Goal: Task Accomplishment & Management: Manage account settings

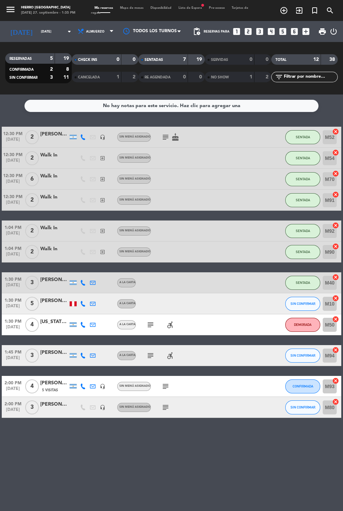
scroll to position [12, 0]
click at [307, 350] on button "SIN CONFIRMAR" at bounding box center [302, 356] width 35 height 14
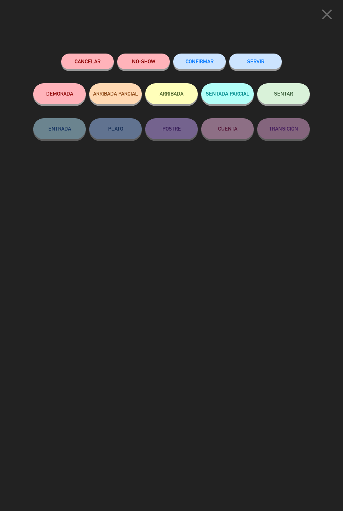
click at [272, 89] on button "SENTAR" at bounding box center [283, 93] width 53 height 21
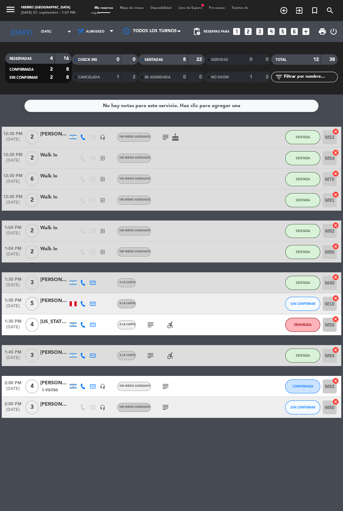
click at [151, 357] on icon "subject" at bounding box center [150, 356] width 8 height 8
click at [165, 404] on icon "subject" at bounding box center [165, 407] width 8 height 8
click at [171, 389] on div "m80 free muy importante" at bounding box center [165, 391] width 38 height 15
click at [151, 357] on icon "subject" at bounding box center [150, 356] width 8 height 8
click at [168, 408] on icon "subject" at bounding box center [165, 407] width 8 height 8
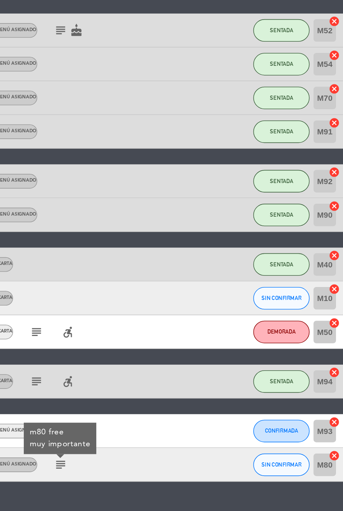
scroll to position [0, 0]
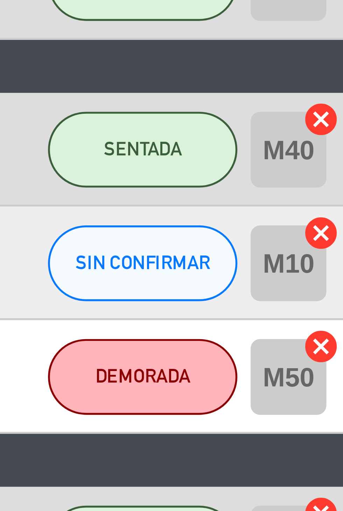
click at [336, 298] on icon "cancel" at bounding box center [335, 298] width 7 height 7
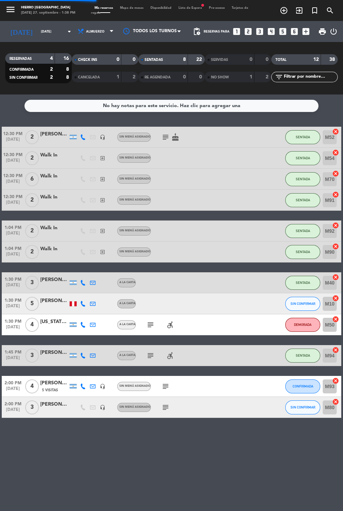
scroll to position [0, 0]
click at [333, 304] on icon "border_all" at bounding box center [331, 304] width 8 height 8
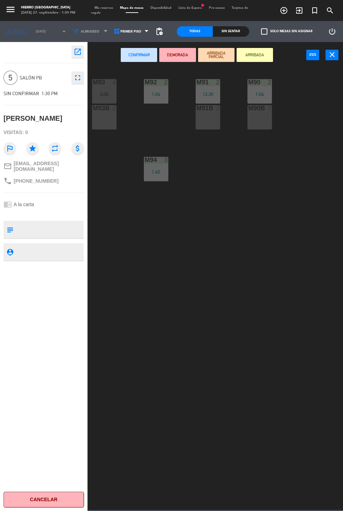
click at [98, 8] on span "Mis reservas" at bounding box center [104, 7] width 26 height 3
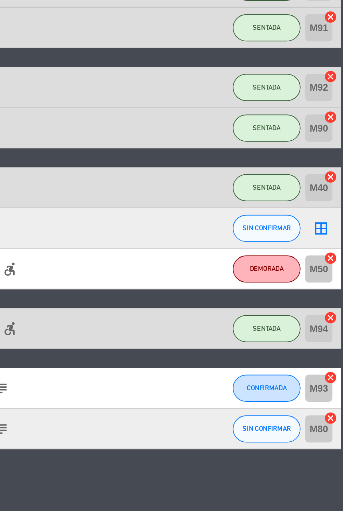
scroll to position [1, 0]
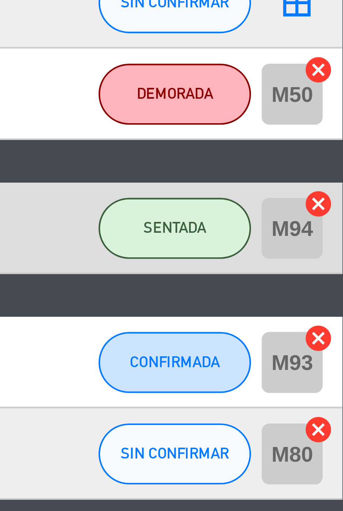
click at [337, 380] on icon "cancel" at bounding box center [335, 380] width 7 height 7
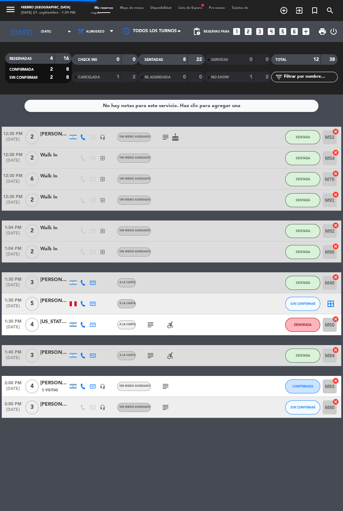
scroll to position [3, 0]
click at [333, 382] on icon "border_all" at bounding box center [331, 386] width 8 height 8
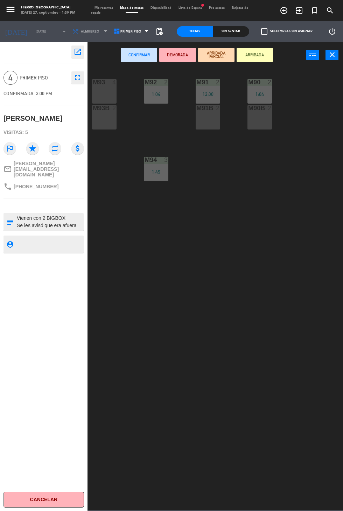
click at [111, 8] on span "Mis reservas" at bounding box center [104, 7] width 26 height 3
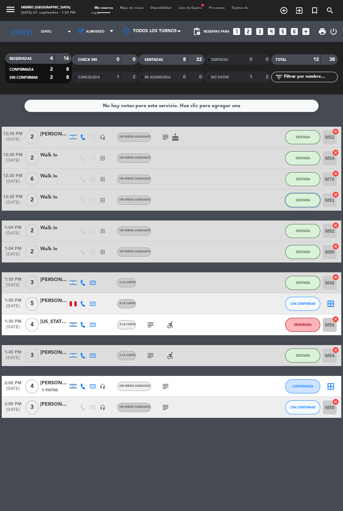
click at [306, 203] on button "SENTADA" at bounding box center [302, 200] width 35 height 14
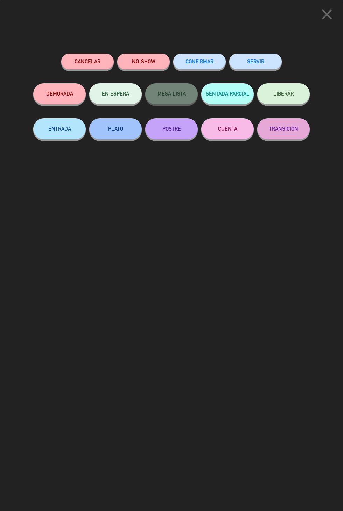
click at [265, 59] on button "SERVIR" at bounding box center [255, 62] width 53 height 16
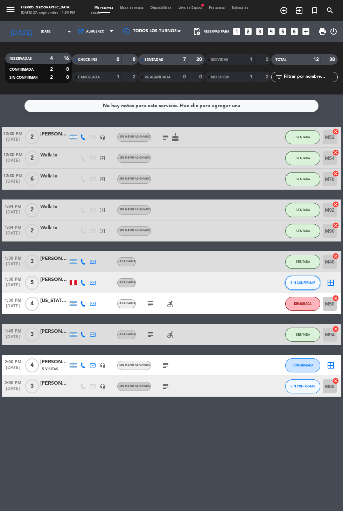
click at [304, 285] on button "SIN CONFIRMAR" at bounding box center [302, 283] width 35 height 14
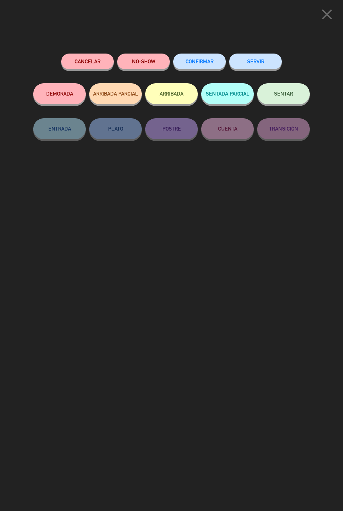
click at [317, 19] on button "close" at bounding box center [327, 15] width 22 height 21
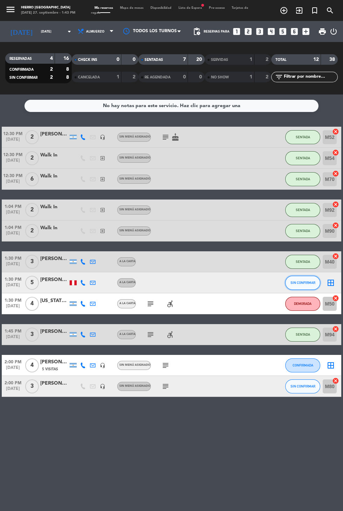
click at [298, 281] on span "SIN CONFIRMAR" at bounding box center [303, 283] width 25 height 4
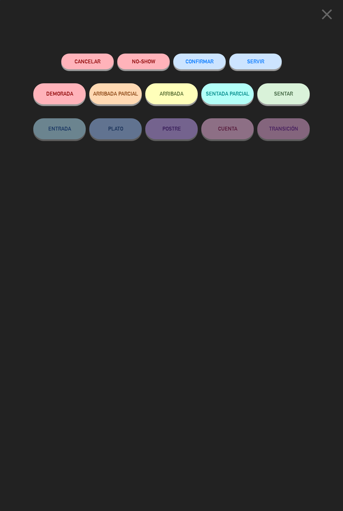
click at [330, 16] on icon "close" at bounding box center [327, 15] width 18 height 18
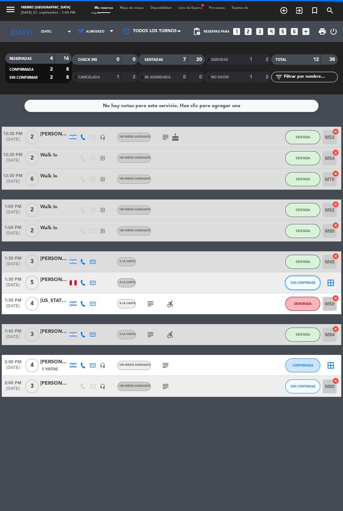
click at [302, 281] on span "SIN CONFIRMAR" at bounding box center [303, 283] width 25 height 4
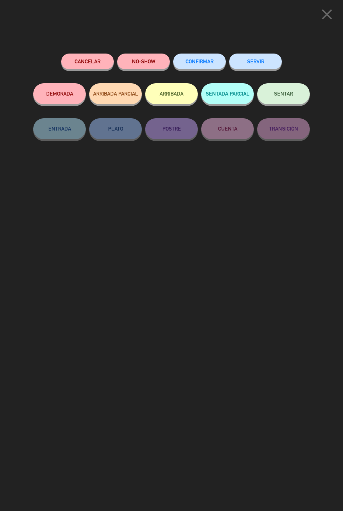
click at [300, 102] on button "SENTAR" at bounding box center [283, 93] width 53 height 21
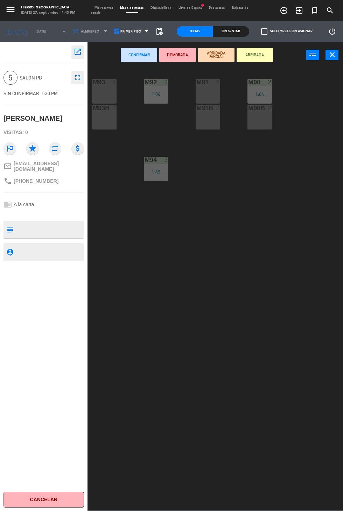
click at [106, 85] on div at bounding box center [105, 82] width 12 height 6
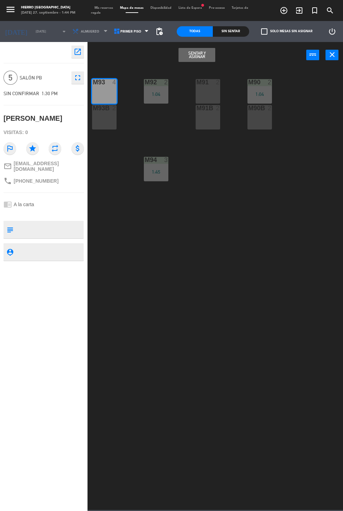
click at [114, 116] on div "M93B 2" at bounding box center [104, 117] width 25 height 25
click at [212, 57] on button "Sentar y Asignar" at bounding box center [197, 55] width 36 height 14
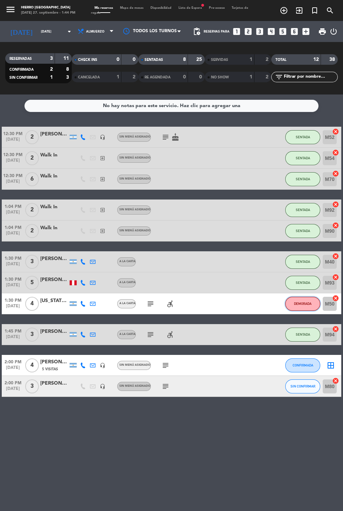
click at [300, 303] on span "DEMORADA" at bounding box center [303, 304] width 18 height 4
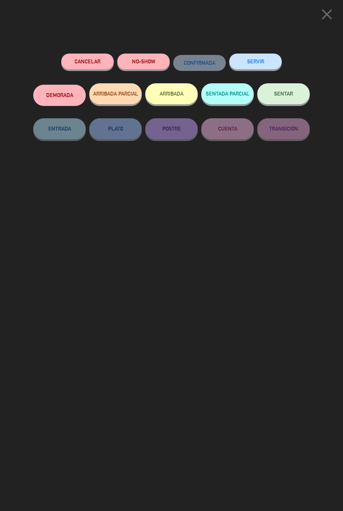
click at [272, 84] on button "SENTAR" at bounding box center [283, 93] width 53 height 21
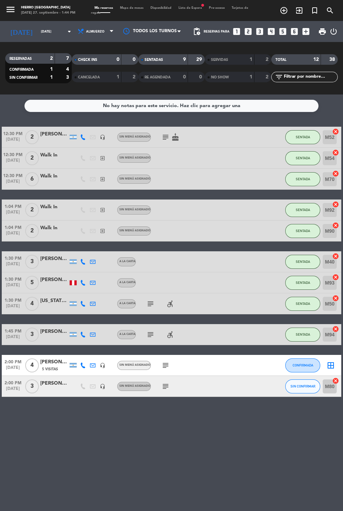
click at [329, 361] on icon "border_all" at bounding box center [331, 365] width 8 height 8
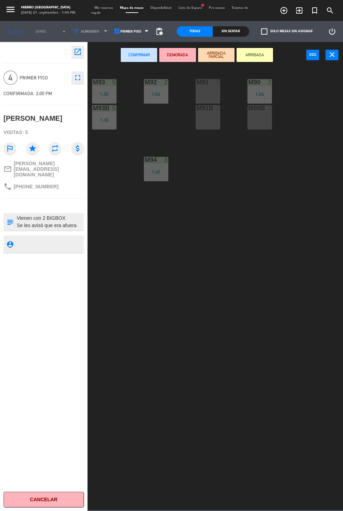
click at [198, 90] on div "M91 2" at bounding box center [208, 91] width 25 height 25
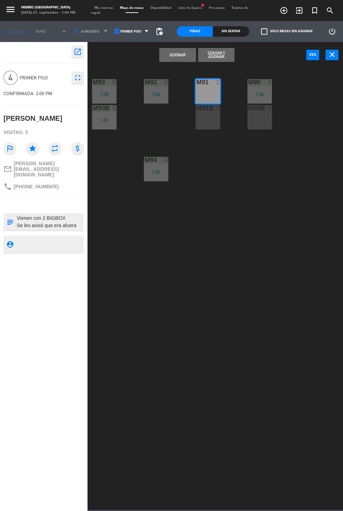
click at [201, 125] on div "M91B 2" at bounding box center [208, 117] width 25 height 25
click at [170, 57] on button "Asignar" at bounding box center [177, 55] width 36 height 14
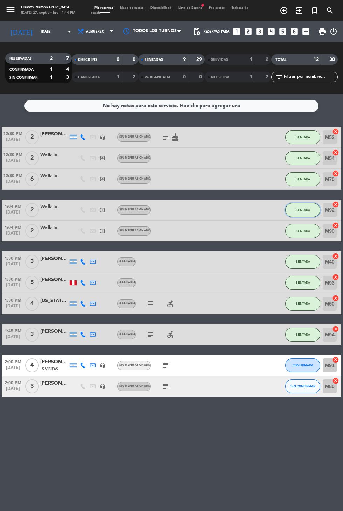
click at [295, 203] on button "SENTADA" at bounding box center [302, 210] width 35 height 14
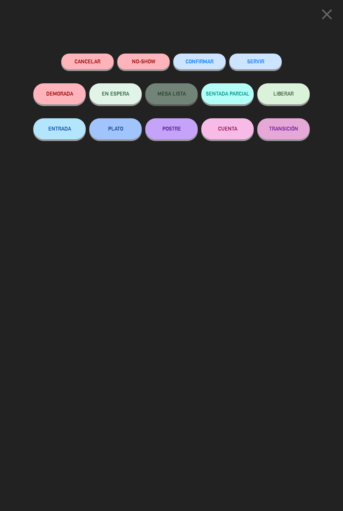
click at [249, 59] on button "SERVIR" at bounding box center [255, 62] width 53 height 16
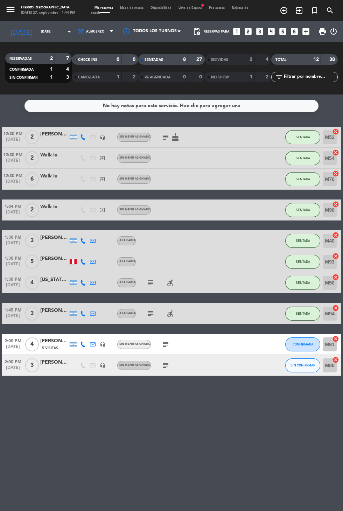
click at [165, 365] on icon "subject" at bounding box center [165, 365] width 8 height 8
click at [165, 342] on div "m80 free muy importante" at bounding box center [165, 349] width 38 height 15
click at [289, 157] on button "SENTADA" at bounding box center [302, 158] width 35 height 14
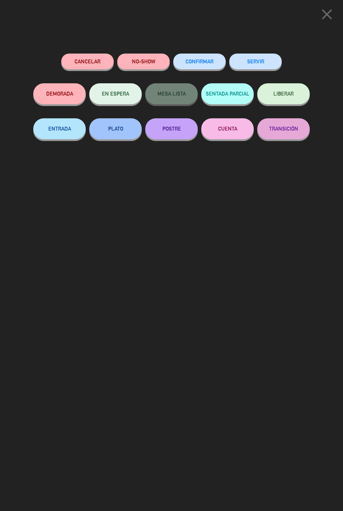
click at [256, 67] on button "SERVIR" at bounding box center [255, 62] width 53 height 16
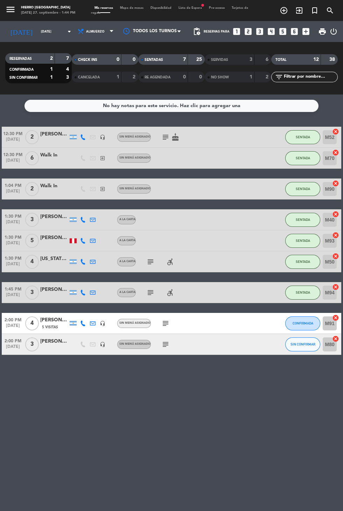
click at [127, 6] on span "Mapa de mesas" at bounding box center [132, 7] width 30 height 3
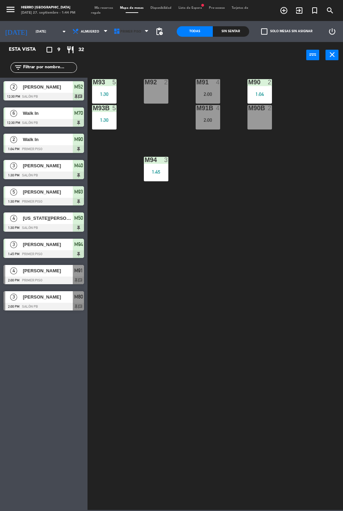
click at [113, 31] on icon at bounding box center [116, 31] width 7 height 7
click at [115, 64] on ng-component "menu Hierro [PERSON_NAME] [DATE] 27. septiembre - 1:44 PM Mis reservas Mapa de …" at bounding box center [171, 255] width 343 height 510
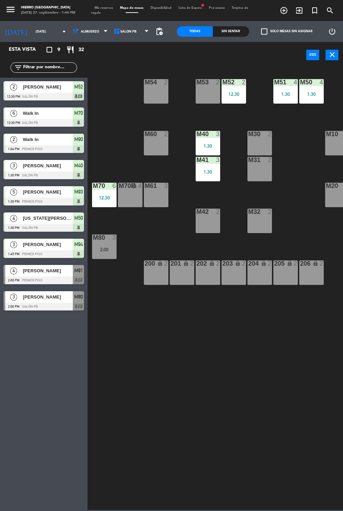
click at [155, 154] on div "M60 2" at bounding box center [156, 143] width 25 height 25
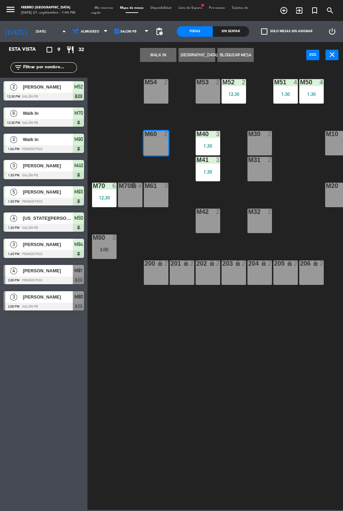
click at [148, 59] on button "WALK IN" at bounding box center [158, 55] width 36 height 14
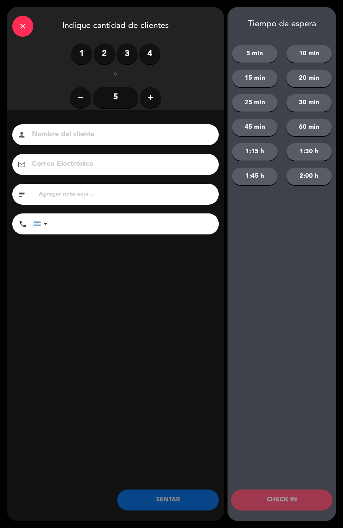
click at [96, 53] on label "2" at bounding box center [104, 53] width 21 height 21
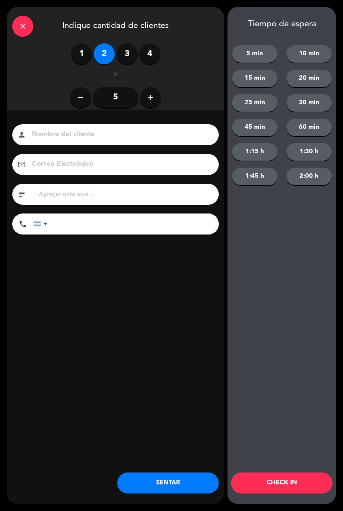
click at [164, 507] on div "close Indique cantidad de clientes 1 2 3 4 ó remove 5 add Nombre del cliente pe…" at bounding box center [171, 255] width 343 height 511
click at [156, 488] on button "SENTAR" at bounding box center [168, 483] width 102 height 21
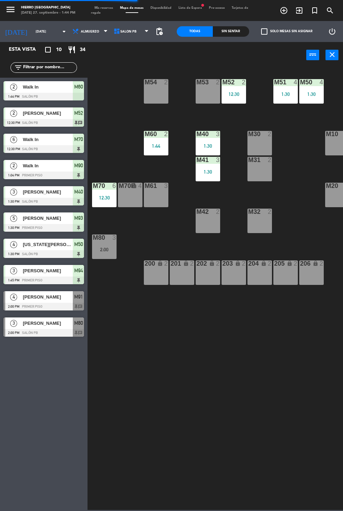
click at [150, 90] on div "M54 2" at bounding box center [156, 91] width 25 height 25
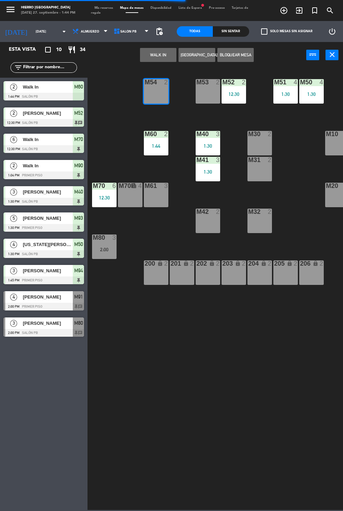
click at [146, 60] on button "WALK IN" at bounding box center [158, 55] width 36 height 14
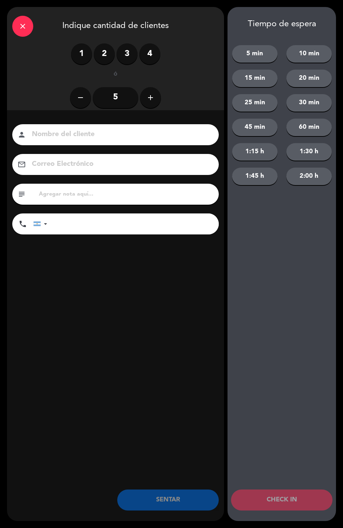
click at [103, 54] on label "2" at bounding box center [104, 53] width 21 height 21
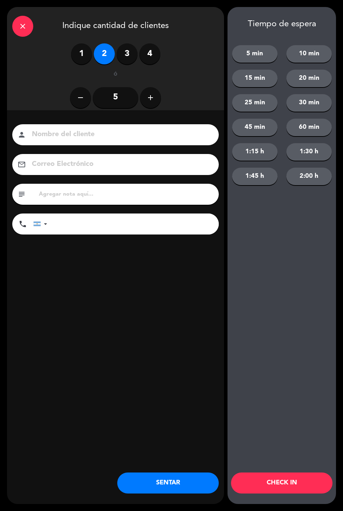
click at [168, 492] on button "SENTAR" at bounding box center [168, 483] width 102 height 21
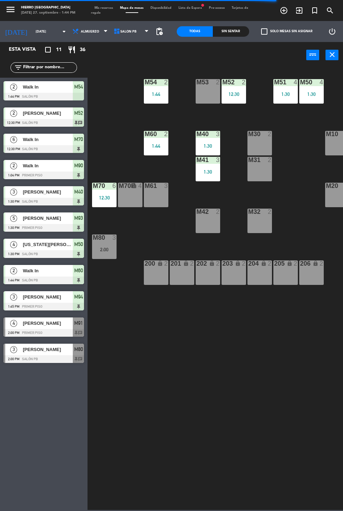
click at [259, 140] on div "M30 2" at bounding box center [260, 143] width 25 height 25
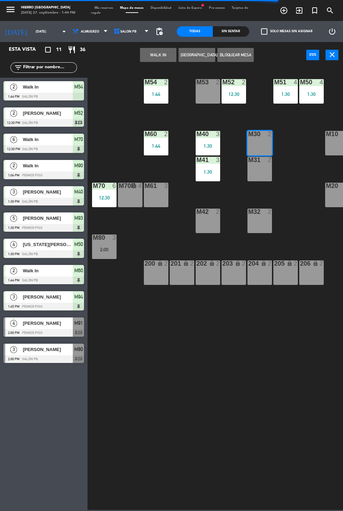
click at [250, 173] on div "m31 2" at bounding box center [260, 169] width 25 height 25
click at [149, 61] on button "WALK IN" at bounding box center [158, 55] width 36 height 14
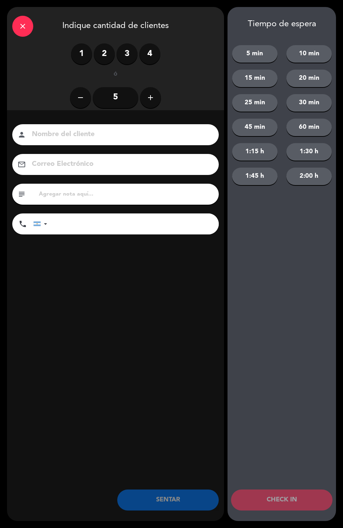
click at [123, 53] on label "3" at bounding box center [127, 53] width 21 height 21
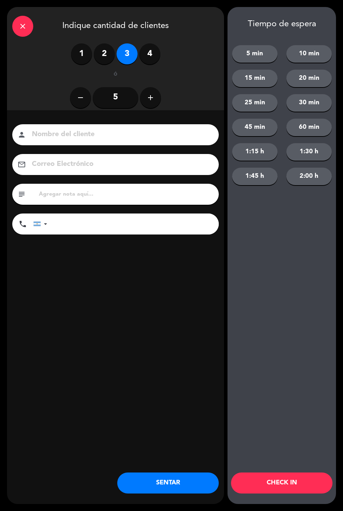
click at [180, 480] on button "SENTAR" at bounding box center [168, 483] width 102 height 21
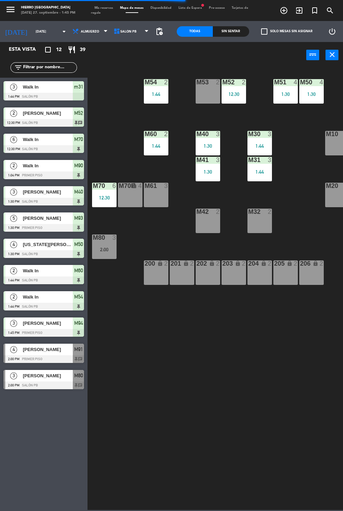
click at [145, 186] on div "4" at bounding box center [142, 186] width 12 height 7
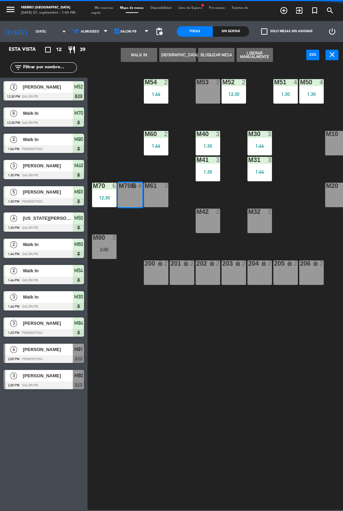
click at [123, 203] on div "M70B lock 4" at bounding box center [130, 195] width 25 height 25
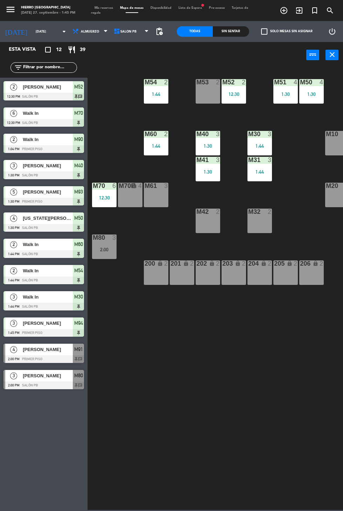
click at [206, 231] on div "M42 2" at bounding box center [208, 221] width 25 height 25
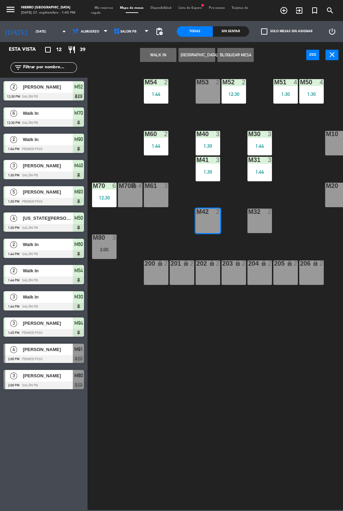
click at [153, 61] on button "WALK IN" at bounding box center [158, 55] width 36 height 14
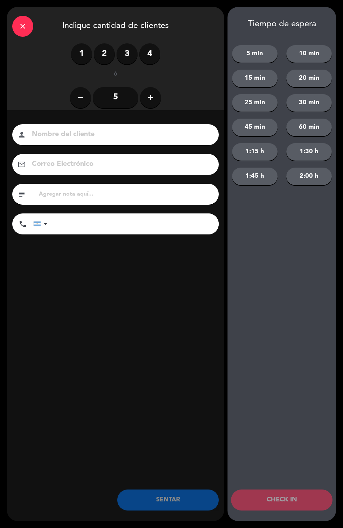
click at [100, 56] on label "2" at bounding box center [104, 53] width 21 height 21
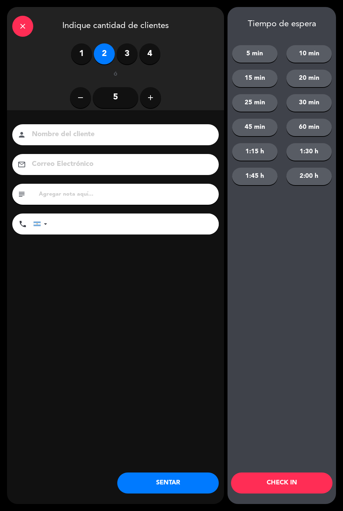
click at [154, 480] on button "SENTAR" at bounding box center [168, 483] width 102 height 21
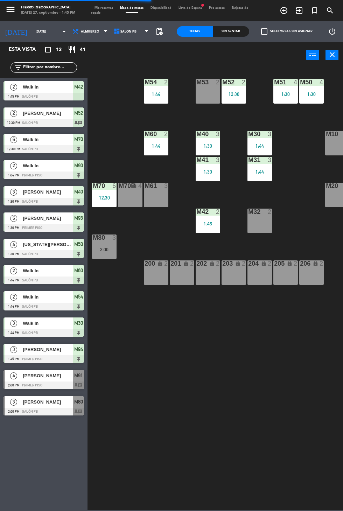
click at [259, 224] on div "M32 2" at bounding box center [260, 221] width 25 height 25
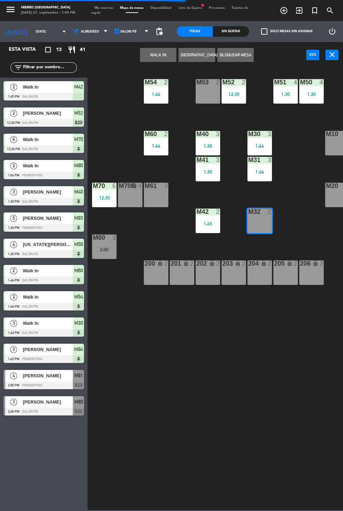
click at [160, 54] on button "WALK IN" at bounding box center [158, 55] width 36 height 14
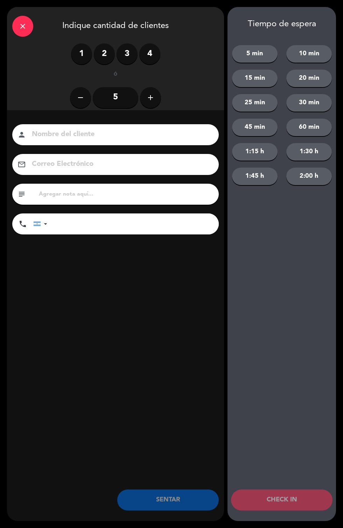
click at [103, 51] on label "2" at bounding box center [104, 53] width 21 height 21
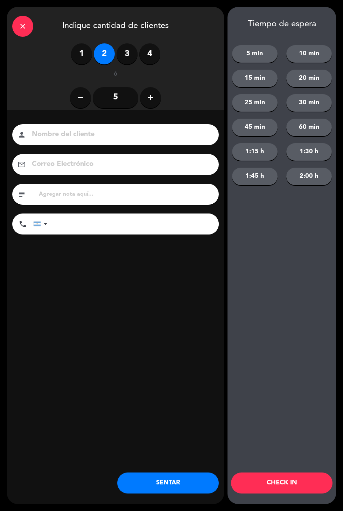
click at [165, 488] on button "SENTAR" at bounding box center [168, 483] width 102 height 21
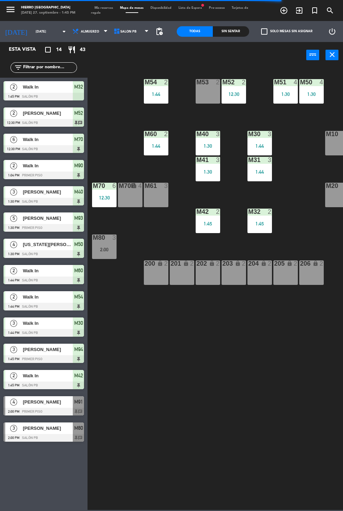
click at [336, 149] on div "M10 6" at bounding box center [337, 143] width 25 height 25
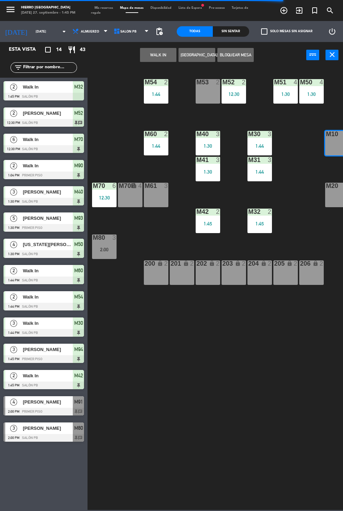
click at [329, 205] on div "M20 6" at bounding box center [337, 195] width 25 height 25
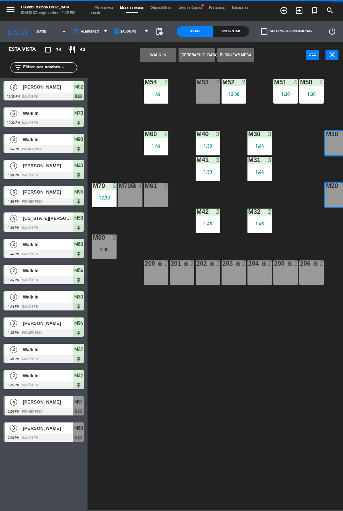
click at [152, 58] on button "WALK IN" at bounding box center [158, 55] width 36 height 14
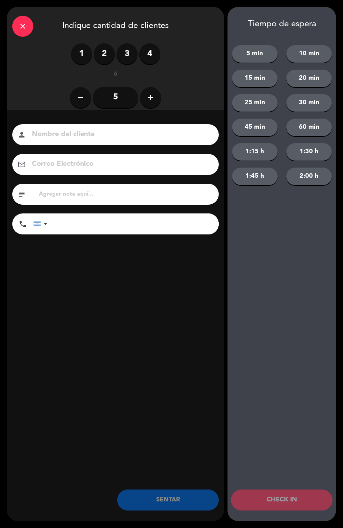
click at [159, 94] on button "add" at bounding box center [150, 97] width 21 height 21
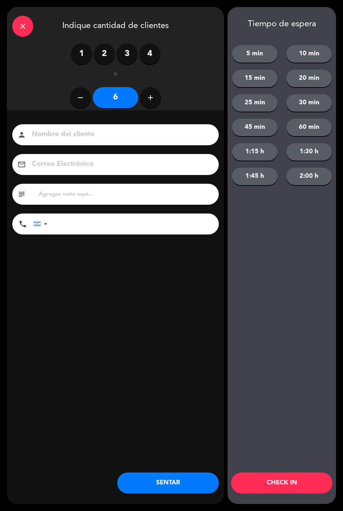
click at [151, 106] on button "add" at bounding box center [150, 97] width 21 height 21
click at [147, 106] on button "add" at bounding box center [150, 97] width 21 height 21
click at [152, 98] on icon "add" at bounding box center [150, 97] width 8 height 8
click at [145, 92] on button "add" at bounding box center [150, 97] width 21 height 21
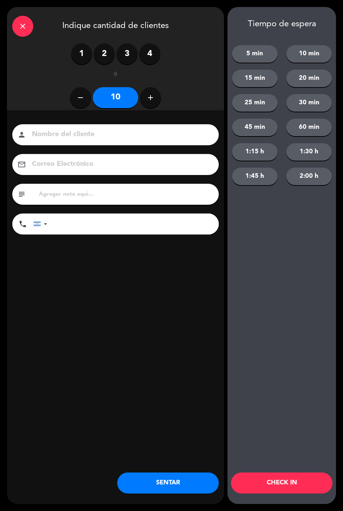
type input "11"
click at [186, 493] on button "SENTAR" at bounding box center [168, 483] width 102 height 21
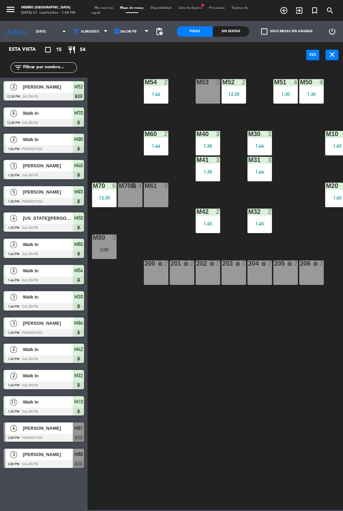
click at [166, 196] on div "M61 3" at bounding box center [156, 195] width 25 height 25
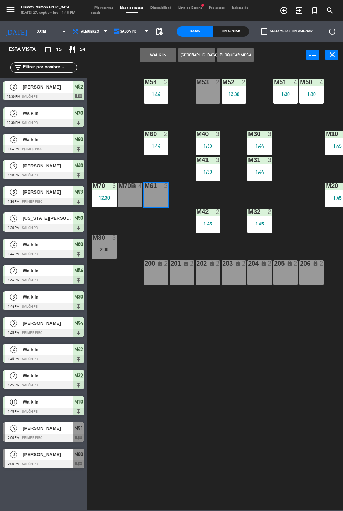
click at [148, 56] on button "WALK IN" at bounding box center [158, 55] width 36 height 14
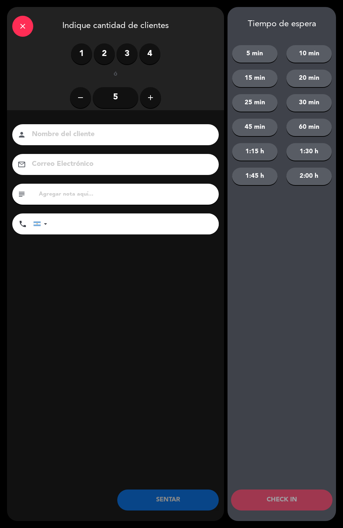
click at [154, 58] on label "4" at bounding box center [149, 53] width 21 height 21
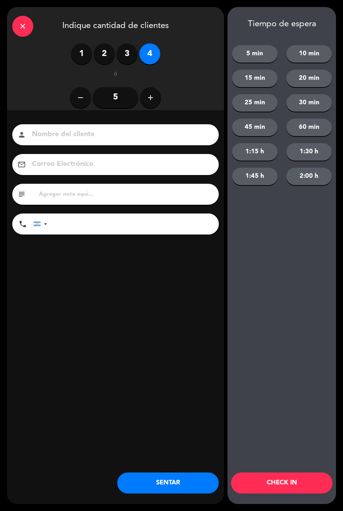
click at [176, 484] on button "SENTAR" at bounding box center [168, 483] width 102 height 21
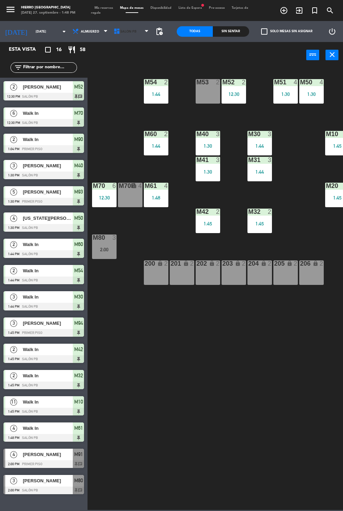
click at [113, 31] on icon at bounding box center [116, 31] width 7 height 7
click at [103, 8] on span "Mis reservas" at bounding box center [104, 7] width 26 height 3
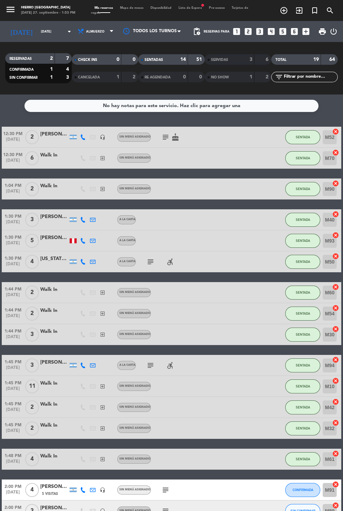
click at [299, 7] on icon "exit_to_app" at bounding box center [299, 10] width 8 height 8
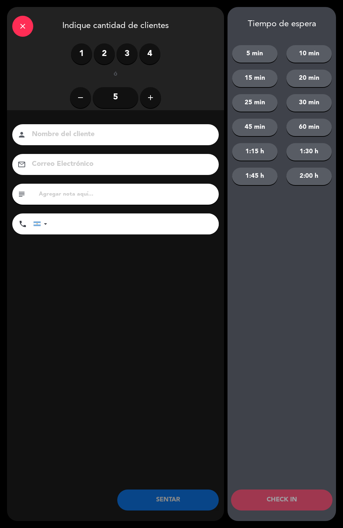
click at [151, 62] on label "4" at bounding box center [149, 53] width 21 height 21
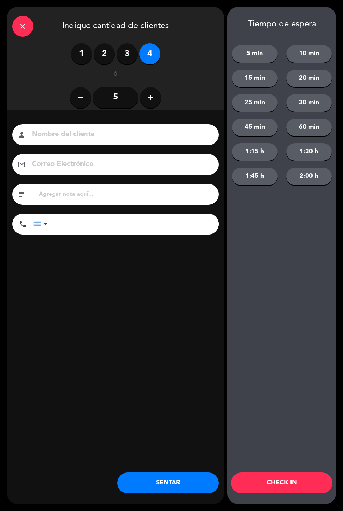
click at [148, 139] on input at bounding box center [120, 135] width 179 height 12
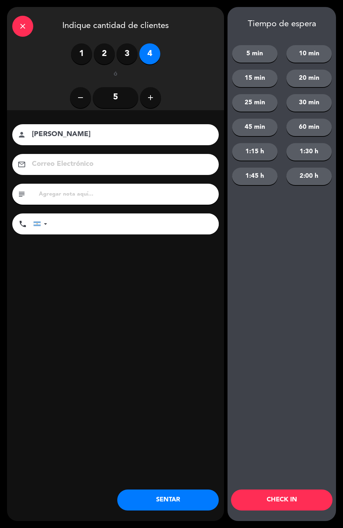
click at [134, 192] on input "text" at bounding box center [125, 194] width 175 height 10
click at [141, 130] on input "[PERSON_NAME]" at bounding box center [120, 135] width 179 height 12
type input "[PERSON_NAME] x4"
click at [143, 258] on div "Nombre del cliente person [PERSON_NAME] x4 Correo Electrónico email subject pho…" at bounding box center [115, 190] width 217 height 161
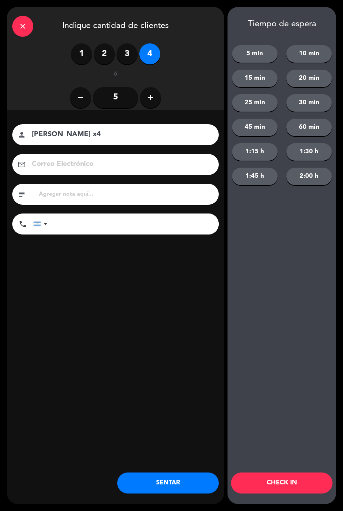
click at [178, 481] on button "SENTAR" at bounding box center [168, 483] width 102 height 21
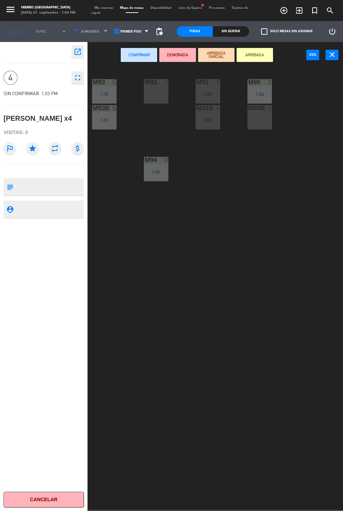
click at [104, 8] on span "Mis reservas" at bounding box center [104, 7] width 26 height 3
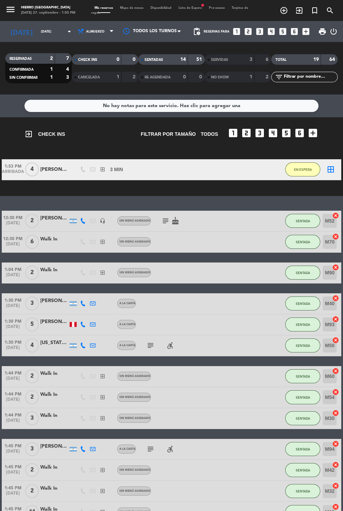
click at [186, 219] on div "subject cake" at bounding box center [180, 221] width 59 height 21
click at [165, 209] on div "No hay notas para este servicio. Haz clic para agregar una exit_to_app CHECK IN…" at bounding box center [171, 303] width 343 height 417
click at [162, 219] on icon "subject" at bounding box center [165, 221] width 8 height 8
click at [176, 220] on icon "cake" at bounding box center [175, 221] width 8 height 8
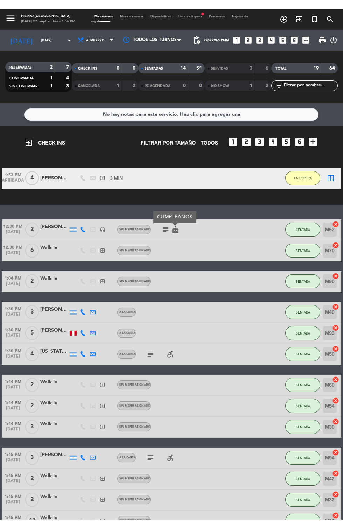
scroll to position [81, 0]
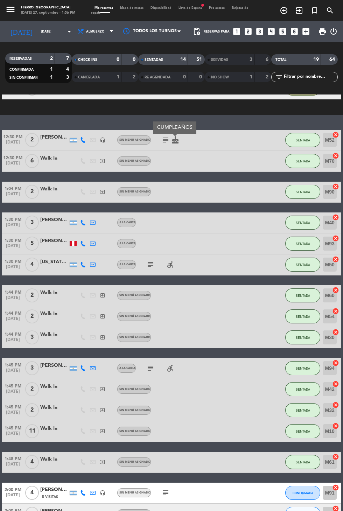
click at [166, 492] on icon "subject" at bounding box center [165, 493] width 8 height 8
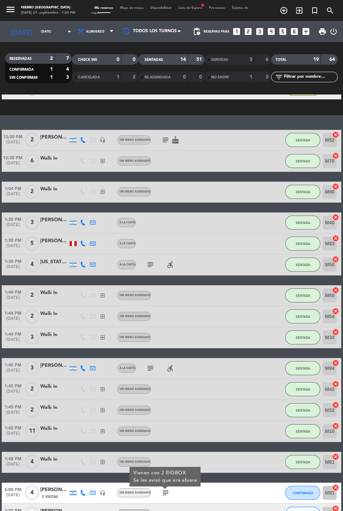
click at [70, 511] on div "No hay notas para este servicio. Haz clic para agregar una exit_to_app CHECK IN…" at bounding box center [171, 303] width 343 height 417
click at [297, 495] on button "CONFIRMADA" at bounding box center [302, 493] width 35 height 14
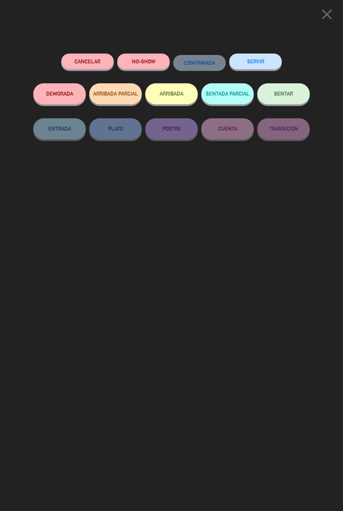
click at [286, 96] on span "SENTAR" at bounding box center [283, 94] width 19 height 6
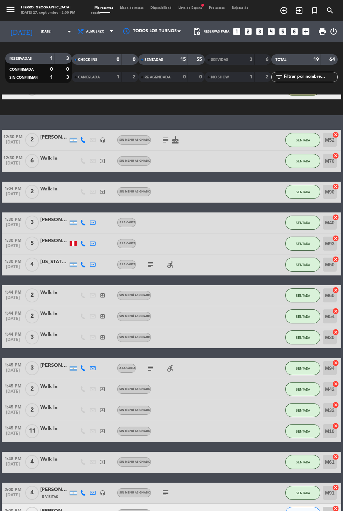
click at [299, 8] on icon "exit_to_app" at bounding box center [299, 10] width 8 height 8
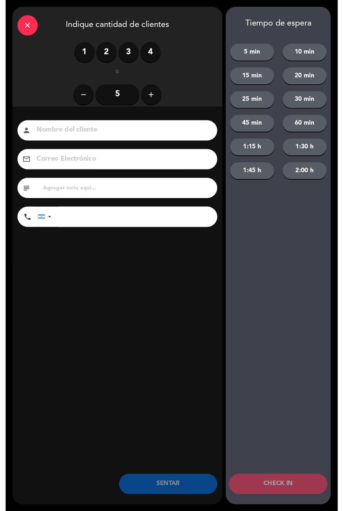
scroll to position [0, 0]
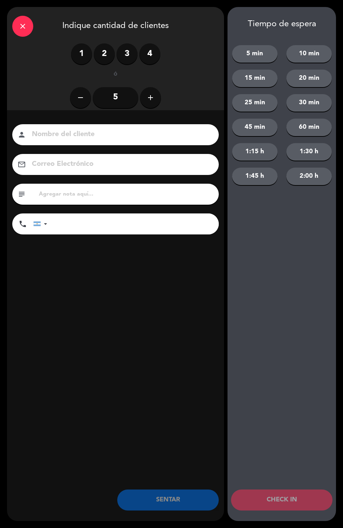
click at [155, 56] on label "4" at bounding box center [149, 53] width 21 height 21
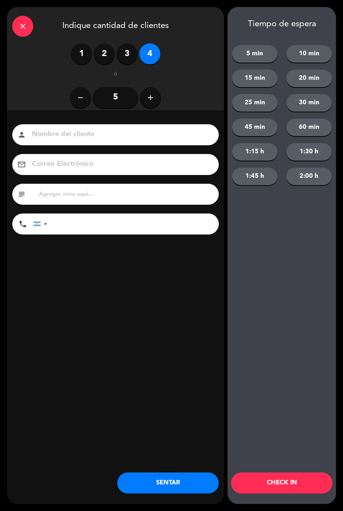
click at [109, 138] on input at bounding box center [120, 135] width 179 height 12
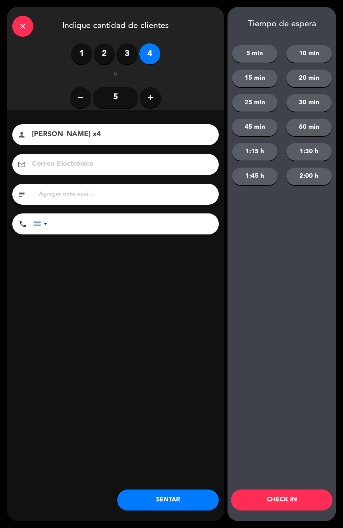
type input "[PERSON_NAME] x4"
click at [160, 256] on div "Nombre del cliente person [PERSON_NAME] x4 Correo Electrónico email subject pho…" at bounding box center [115, 190] width 217 height 161
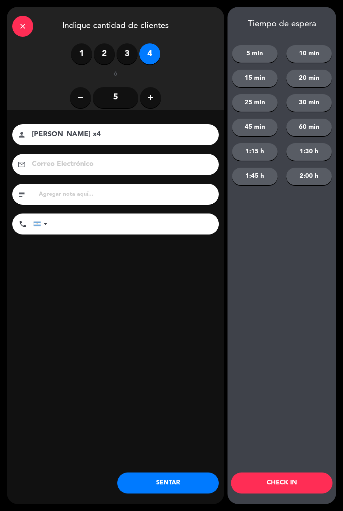
click at [179, 483] on button "SENTAR" at bounding box center [168, 483] width 102 height 21
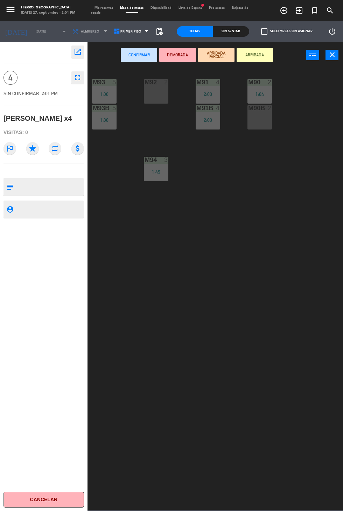
click at [97, 8] on span "Mis reservas" at bounding box center [104, 7] width 26 height 3
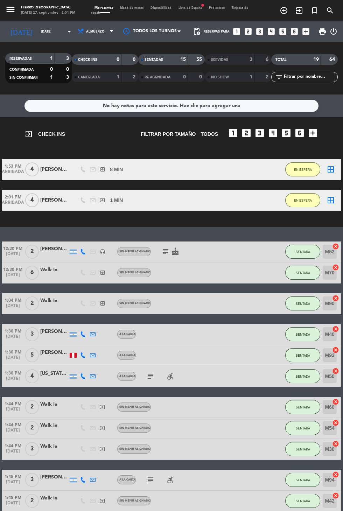
click at [123, 8] on span "Mapa de mesas" at bounding box center [132, 7] width 30 height 3
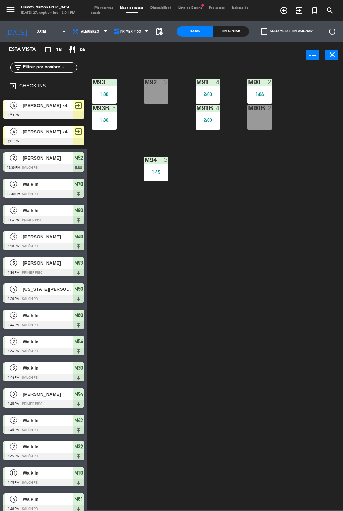
click at [262, 117] on div "M90B 2" at bounding box center [260, 117] width 25 height 25
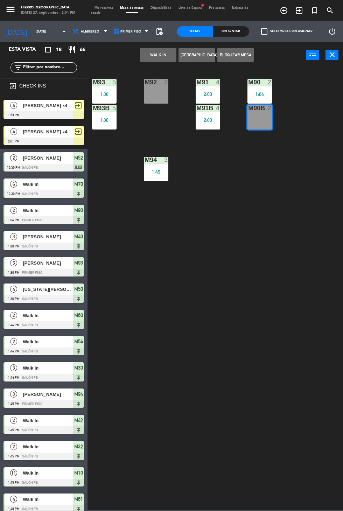
click at [150, 58] on button "WALK IN" at bounding box center [158, 55] width 36 height 14
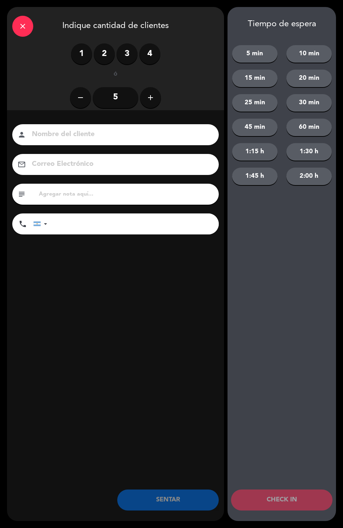
click at [100, 56] on label "2" at bounding box center [104, 53] width 21 height 21
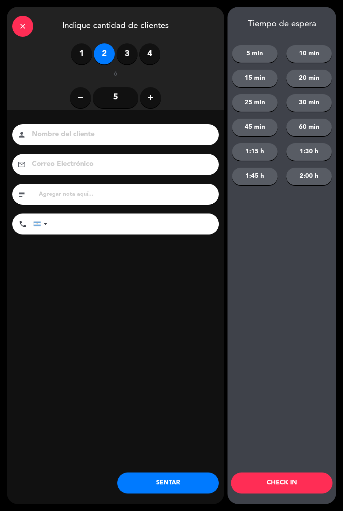
click at [156, 486] on button "SENTAR" at bounding box center [168, 483] width 102 height 21
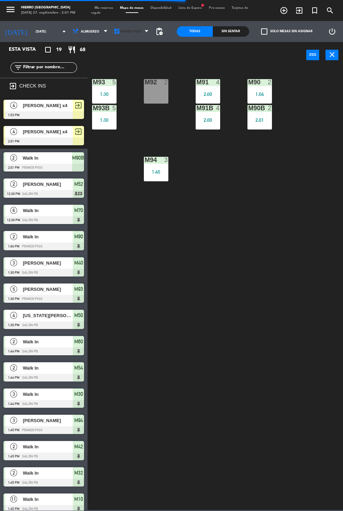
click at [115, 33] on icon at bounding box center [116, 31] width 7 height 7
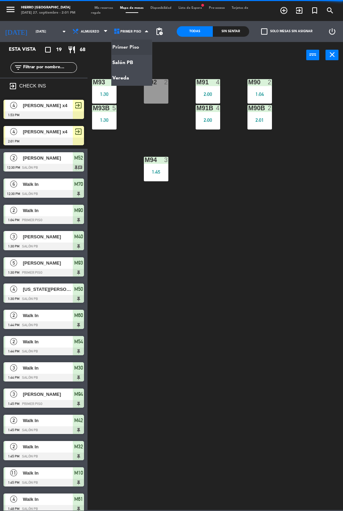
click at [117, 62] on ng-component "menu Hierro [PERSON_NAME] [DATE] 27. septiembre - 2:01 PM Mis reservas Mapa de …" at bounding box center [171, 255] width 343 height 510
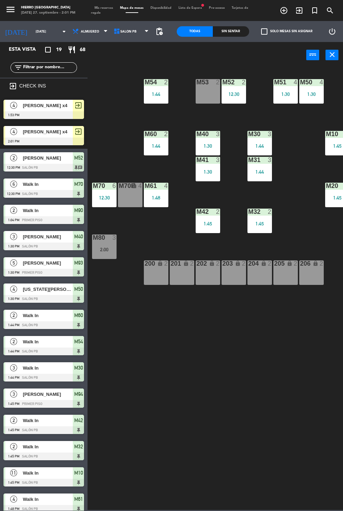
click at [94, 11] on div "Mis reservas Mapa de mesas Disponibilidad Lista de Espera fiber_manual_record P…" at bounding box center [171, 11] width 161 height 10
click at [103, 8] on span "Mis reservas" at bounding box center [104, 7] width 26 height 3
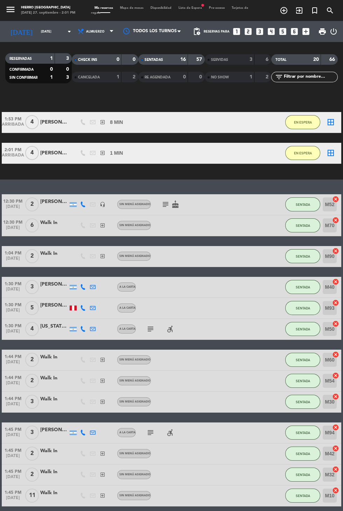
scroll to position [47, 0]
click at [311, 203] on button "SENTADA" at bounding box center [302, 204] width 35 height 14
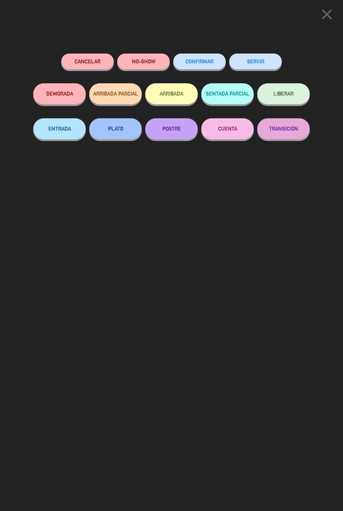
click at [259, 60] on button "SERVIR" at bounding box center [255, 62] width 53 height 16
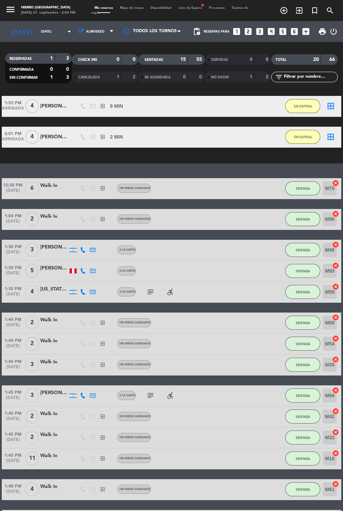
scroll to position [0, 0]
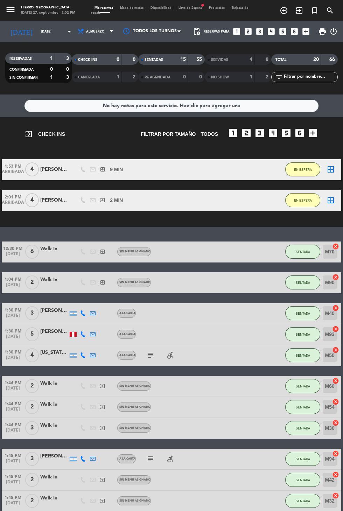
click at [129, 8] on span "Mapa de mesas" at bounding box center [132, 7] width 30 height 3
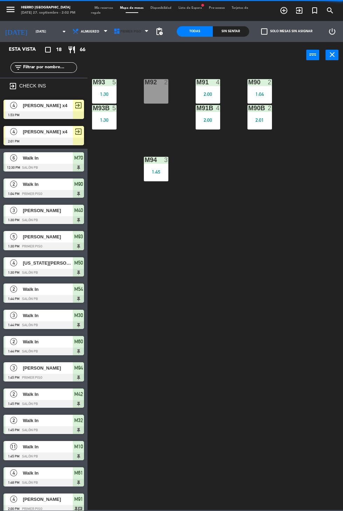
click at [114, 30] on icon at bounding box center [116, 31] width 7 height 7
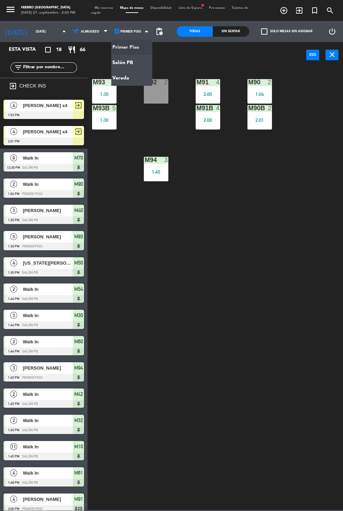
click at [120, 64] on ng-component "menu Hierro [PERSON_NAME] [DATE] 27. septiembre - 2:02 PM Mis reservas Mapa de …" at bounding box center [171, 255] width 343 height 510
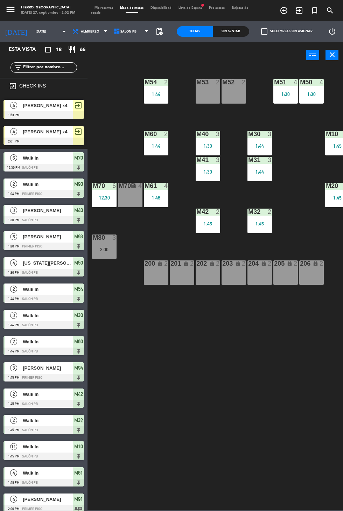
click at [223, 85] on div "M52" at bounding box center [222, 82] width 0 height 6
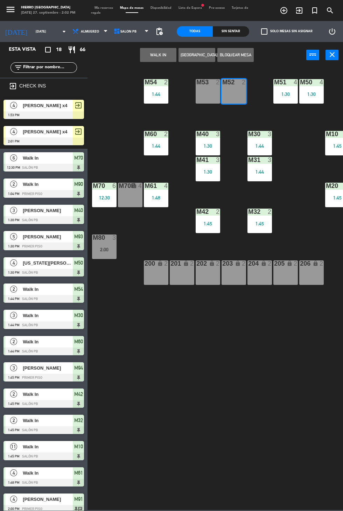
click at [209, 99] on div "M53 2" at bounding box center [208, 91] width 25 height 25
click at [151, 58] on button "WALK IN" at bounding box center [158, 55] width 36 height 14
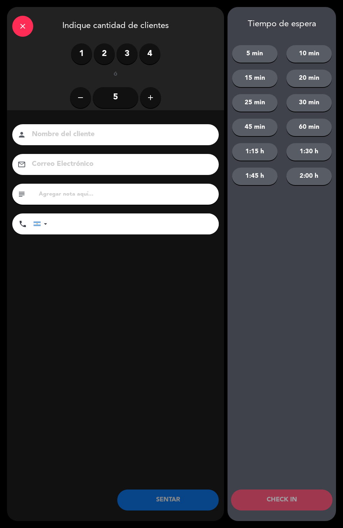
click at [26, 23] on icon "close" at bounding box center [23, 26] width 8 height 8
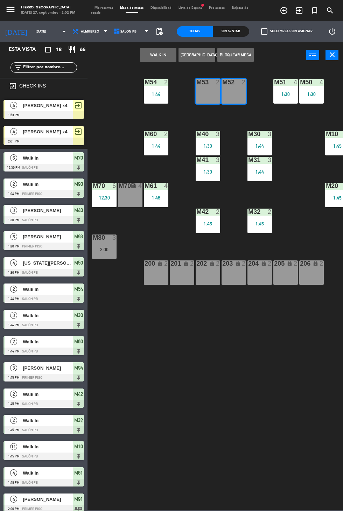
click at [46, 106] on span "[PERSON_NAME] x4" at bounding box center [48, 105] width 50 height 7
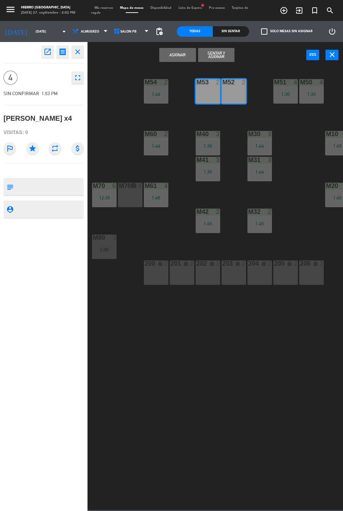
click at [219, 58] on button "Sentar y Asignar" at bounding box center [216, 55] width 36 height 14
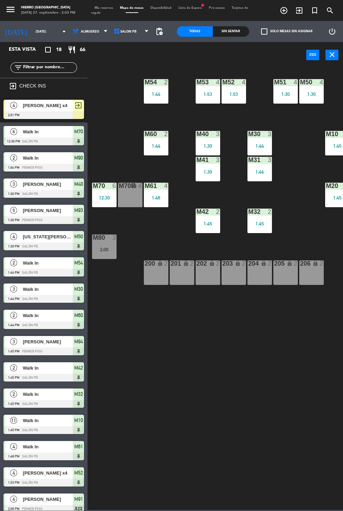
click at [103, 8] on span "Mis reservas" at bounding box center [104, 7] width 26 height 3
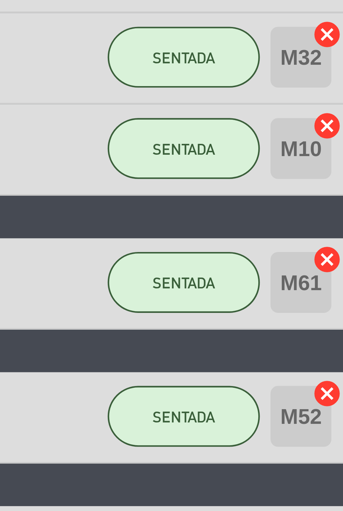
click at [338, 425] on icon "cancel" at bounding box center [335, 426] width 7 height 7
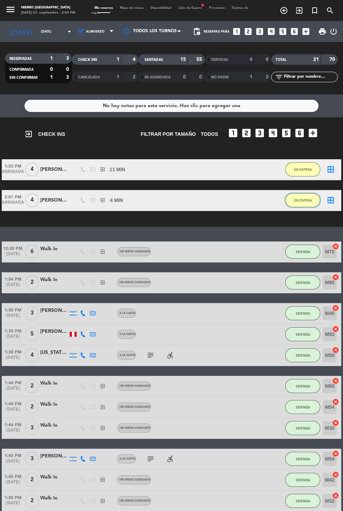
click at [302, 201] on span "EN ESPERA" at bounding box center [303, 201] width 18 height 4
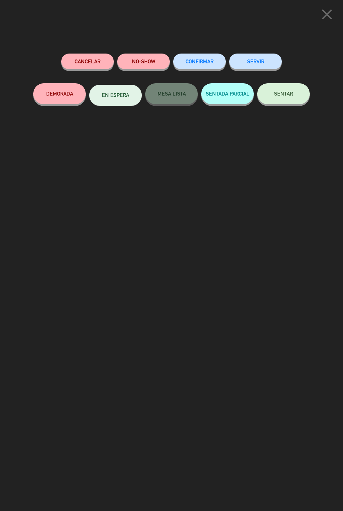
click at [289, 98] on button "SENTAR" at bounding box center [283, 93] width 53 height 21
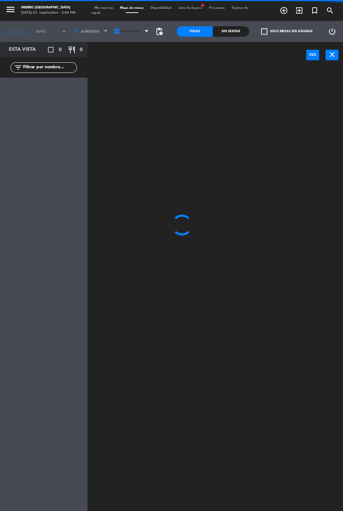
click at [131, 35] on span "Primer Piso" at bounding box center [131, 31] width 41 height 15
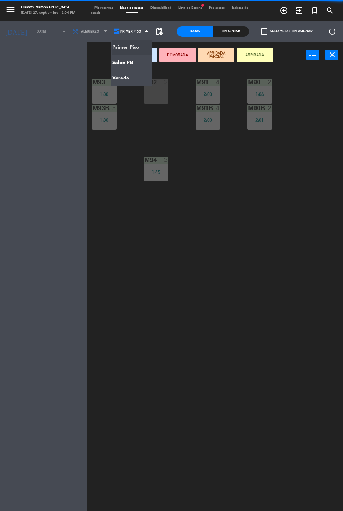
click at [132, 61] on ng-component "menu Hierro [PERSON_NAME] [DATE] 27. septiembre - 2:04 PM Mis reservas Mapa de …" at bounding box center [171, 279] width 343 height 559
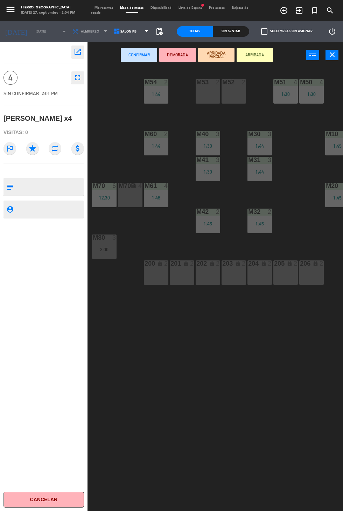
click at [215, 97] on div "M53 2" at bounding box center [208, 91] width 25 height 25
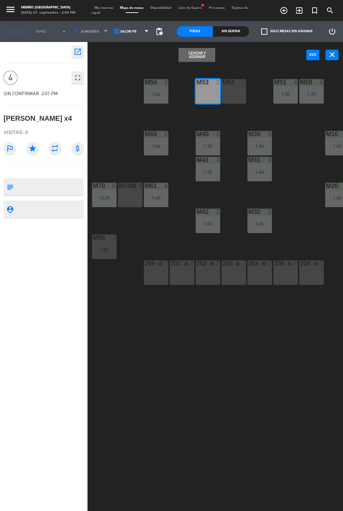
click at [236, 91] on div "M52 2" at bounding box center [234, 91] width 25 height 25
click at [200, 56] on button "Sentar y Asignar" at bounding box center [197, 55] width 36 height 14
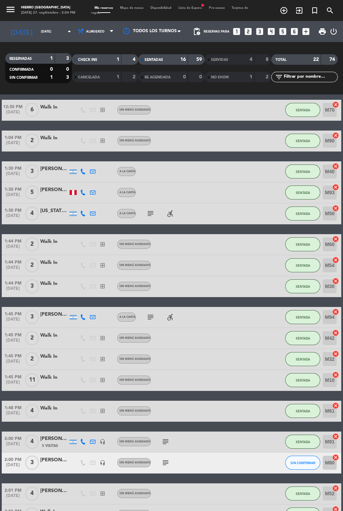
scroll to position [112, 0]
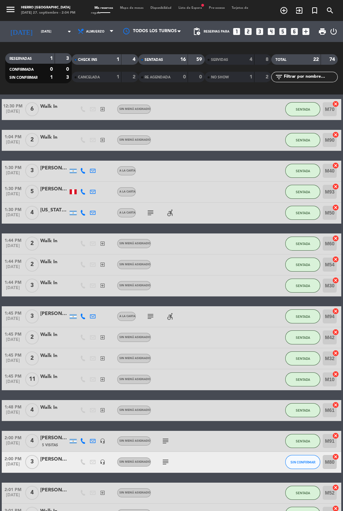
click at [168, 465] on icon "subject" at bounding box center [165, 462] width 8 height 8
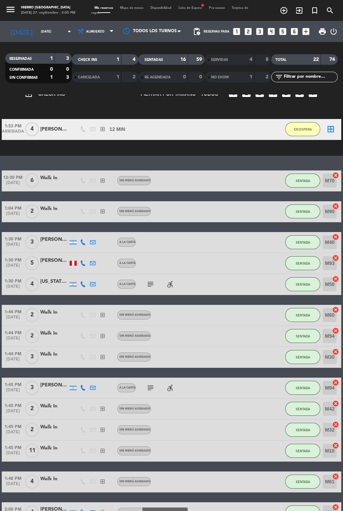
scroll to position [0, 0]
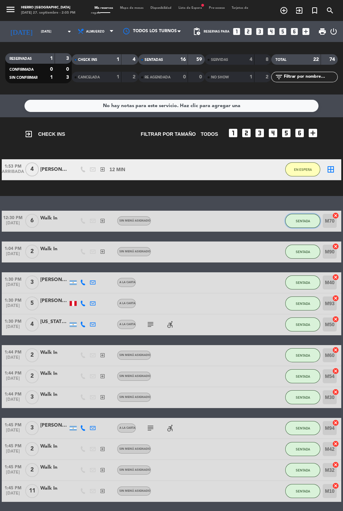
click at [305, 226] on button "SENTADA" at bounding box center [302, 221] width 35 height 14
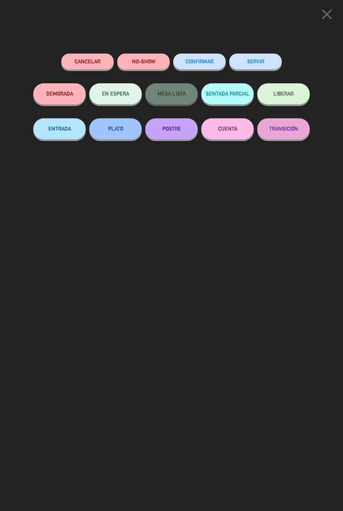
click at [251, 57] on button "SERVIR" at bounding box center [255, 62] width 53 height 16
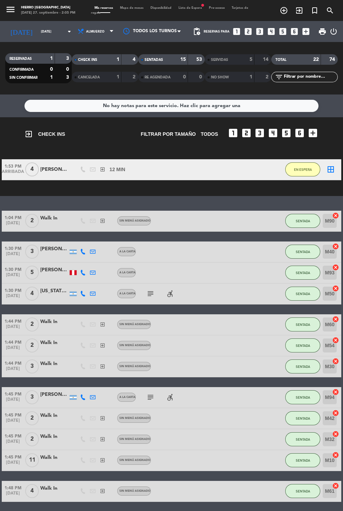
click at [297, 11] on icon "exit_to_app" at bounding box center [299, 10] width 8 height 8
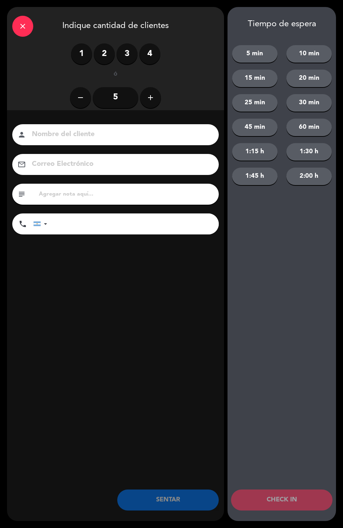
click at [160, 105] on div "remove 5 add" at bounding box center [115, 97] width 207 height 25
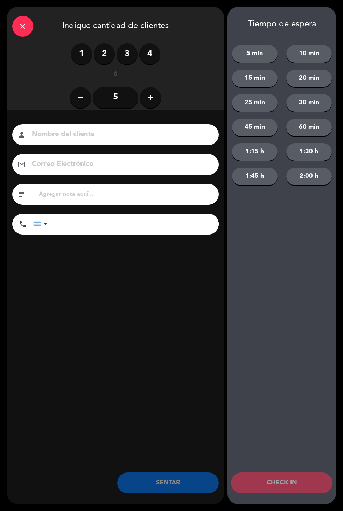
click at [150, 102] on button "add" at bounding box center [150, 97] width 21 height 21
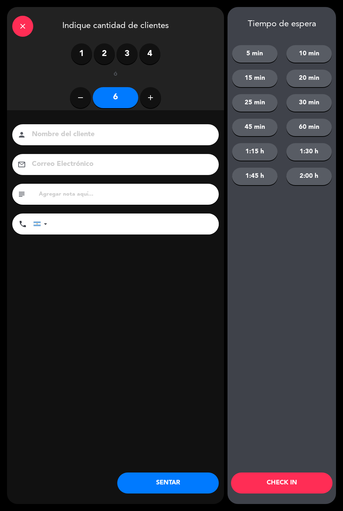
click at [143, 93] on button "add" at bounding box center [150, 97] width 21 height 21
type input "7"
click at [254, 48] on button "5 min" at bounding box center [255, 54] width 46 height 18
click at [267, 478] on button "CHECK IN" at bounding box center [282, 483] width 102 height 21
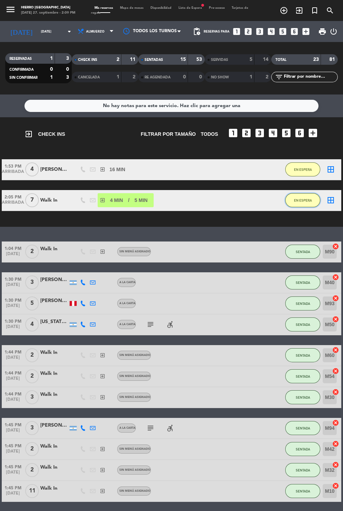
click at [294, 203] on button "EN ESPERA" at bounding box center [302, 200] width 35 height 14
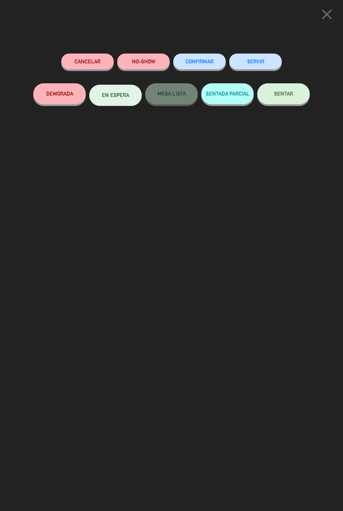
click at [282, 102] on button "SENTAR" at bounding box center [283, 93] width 53 height 21
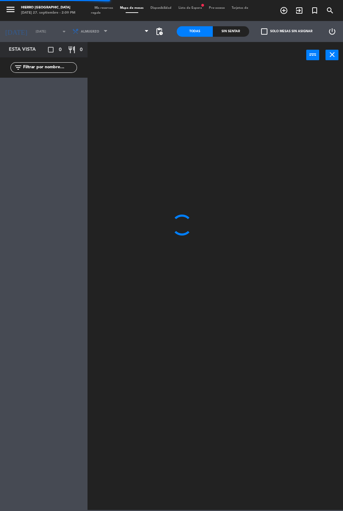
click at [122, 27] on span at bounding box center [131, 31] width 41 height 15
click at [121, 32] on span "Primer Piso" at bounding box center [130, 32] width 21 height 4
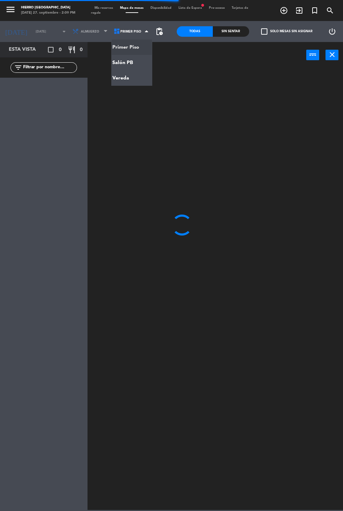
click at [117, 62] on ng-component "menu Hierro [PERSON_NAME] [DATE] 27. septiembre - 2:09 PM Mis reservas Mapa de …" at bounding box center [171, 255] width 343 height 510
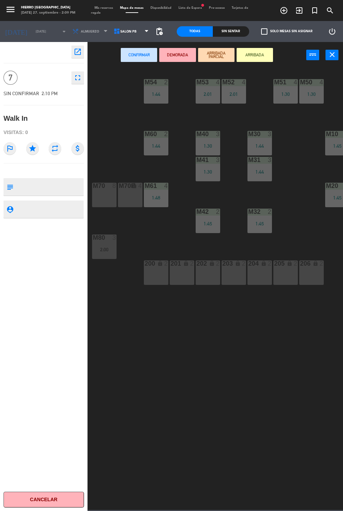
click at [105, 193] on div "M70 8" at bounding box center [104, 195] width 25 height 25
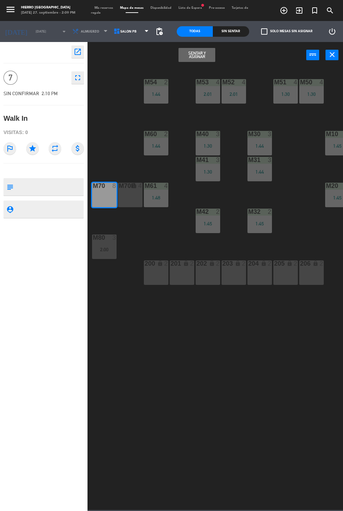
click at [188, 56] on button "Sentar y Asignar" at bounding box center [197, 55] width 36 height 14
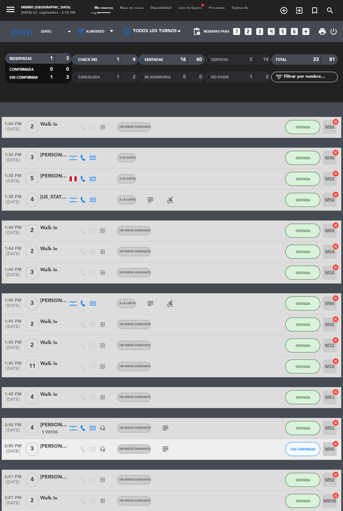
scroll to position [93, 0]
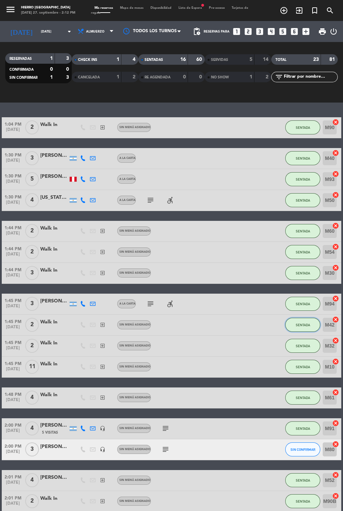
click at [296, 328] on button "SENTADA" at bounding box center [302, 325] width 35 height 14
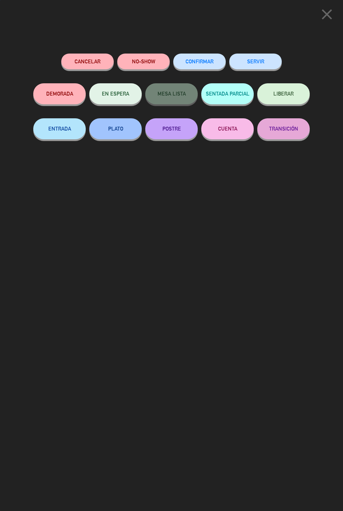
click at [250, 67] on button "SERVIR" at bounding box center [255, 62] width 53 height 16
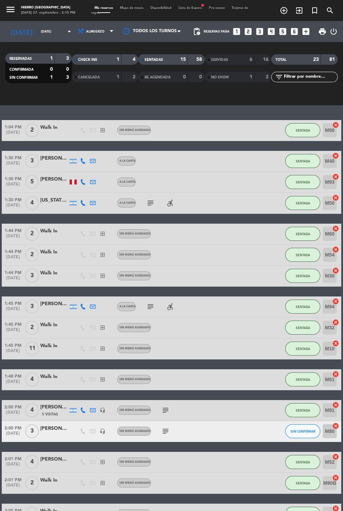
scroll to position [0, 0]
click at [302, 426] on button "SIN CONFIRMAR" at bounding box center [302, 431] width 35 height 14
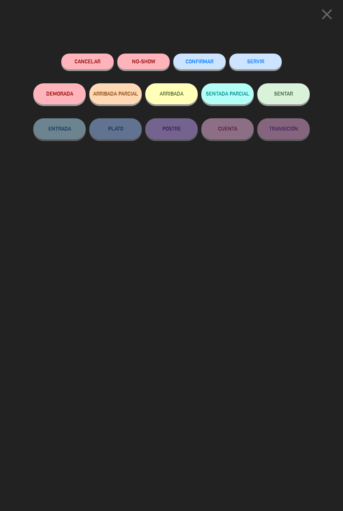
click at [283, 102] on button "SENTAR" at bounding box center [283, 93] width 53 height 21
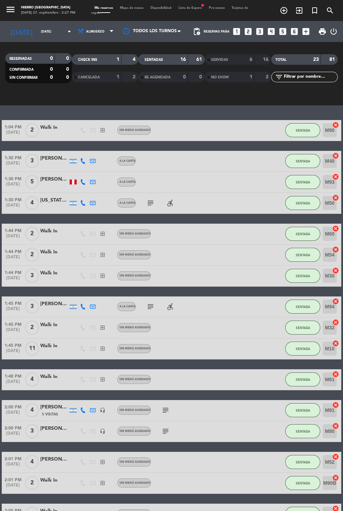
click at [138, 8] on span "Mapa de mesas" at bounding box center [132, 7] width 30 height 3
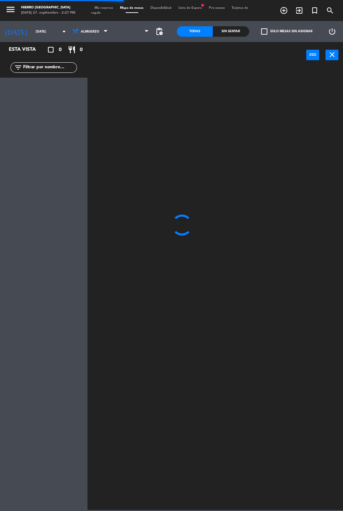
click at [133, 36] on span at bounding box center [131, 31] width 41 height 15
click at [138, 30] on span "Primer Piso" at bounding box center [131, 31] width 41 height 15
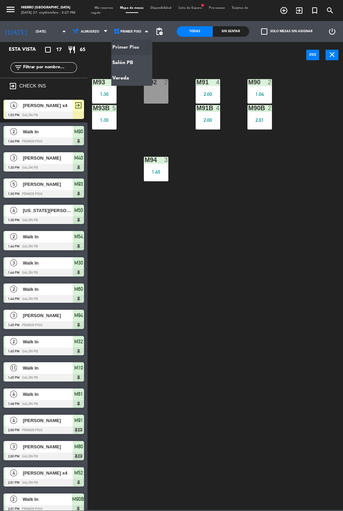
click at [131, 59] on ng-component "menu Hierro [PERSON_NAME] [DATE] 27. septiembre - 2:27 PM Mis reservas Mapa de …" at bounding box center [171, 255] width 343 height 510
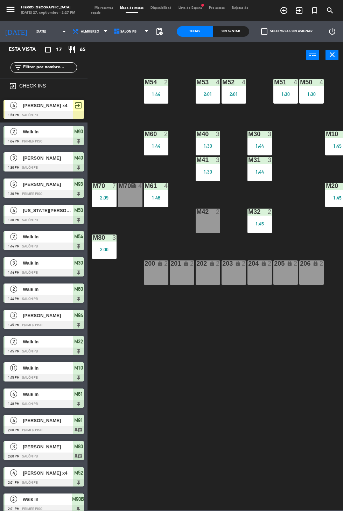
click at [179, 280] on div "201 lock 2" at bounding box center [182, 273] width 25 height 25
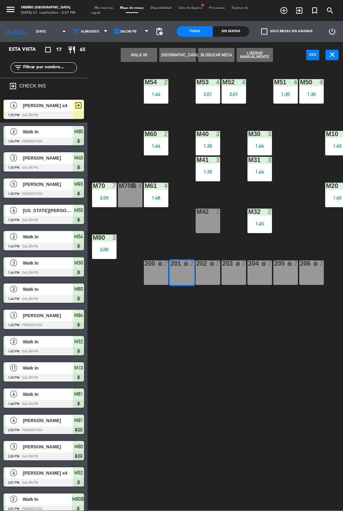
click at [204, 281] on div "202 lock 2" at bounding box center [208, 273] width 25 height 25
click at [143, 49] on button "WALK IN" at bounding box center [139, 55] width 36 height 14
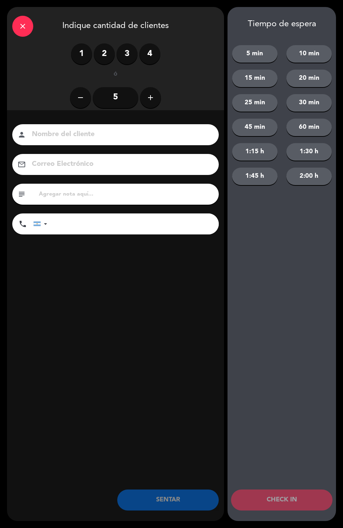
click at [112, 46] on div "1 2 3 4" at bounding box center [115, 53] width 89 height 21
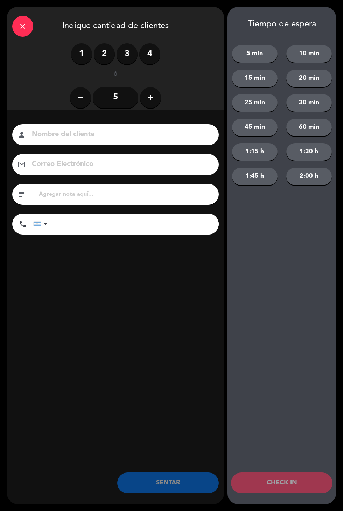
click at [105, 51] on label "2" at bounding box center [104, 53] width 21 height 21
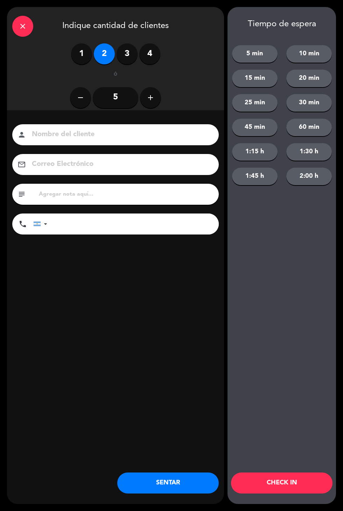
click at [101, 134] on input at bounding box center [120, 135] width 179 height 12
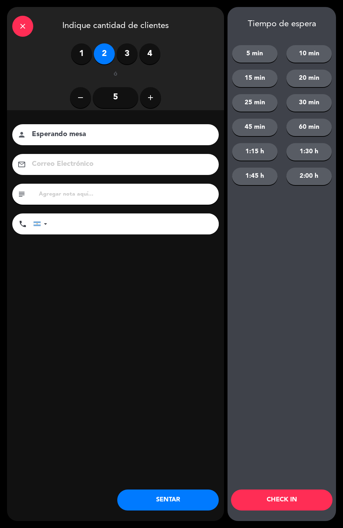
type input "Esperando mesa"
click at [177, 243] on div "Nombre del cliente person Esperando mesa Correo Electrónico email subject phone…" at bounding box center [115, 190] width 217 height 161
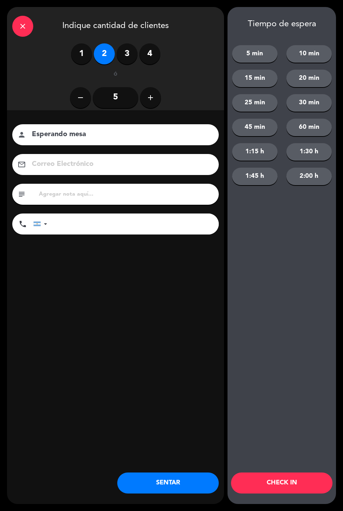
click at [195, 484] on button "SENTAR" at bounding box center [168, 483] width 102 height 21
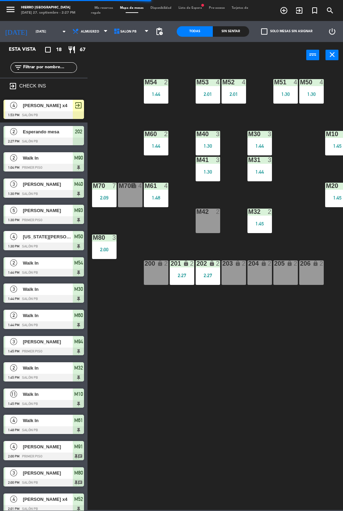
click at [240, 280] on div "203 lock 2" at bounding box center [234, 273] width 25 height 25
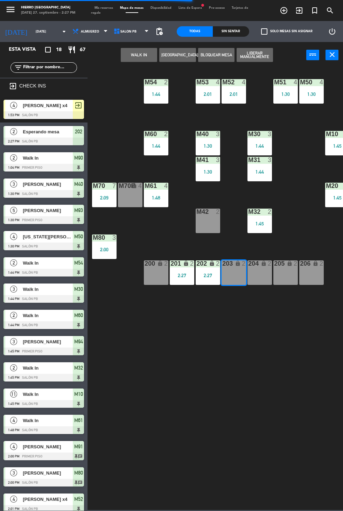
click at [254, 275] on div "204 lock 2" at bounding box center [260, 273] width 25 height 25
click at [285, 275] on div "205 lock 2" at bounding box center [285, 273] width 25 height 25
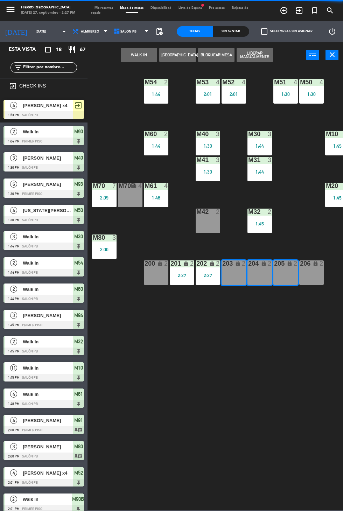
click at [137, 54] on button "WALK IN" at bounding box center [139, 55] width 36 height 14
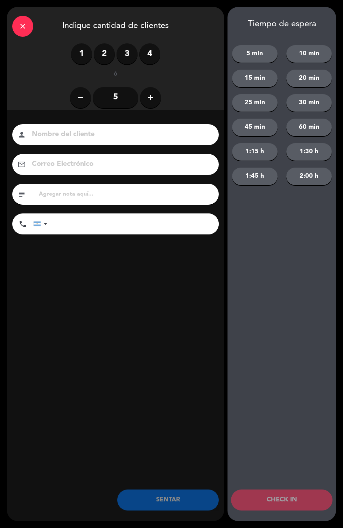
click at [127, 54] on label "3" at bounding box center [127, 53] width 21 height 21
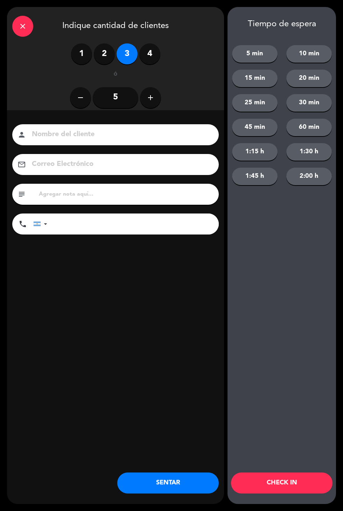
click at [182, 488] on button "SENTAR" at bounding box center [168, 483] width 102 height 21
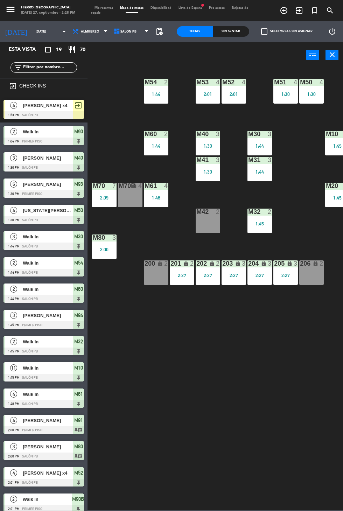
click at [200, 217] on div "M42 2" at bounding box center [208, 221] width 25 height 25
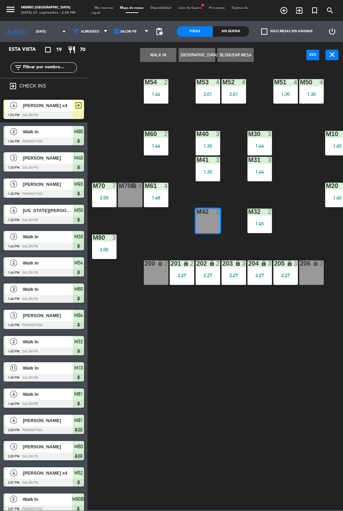
click at [144, 58] on button "WALK IN" at bounding box center [158, 55] width 36 height 14
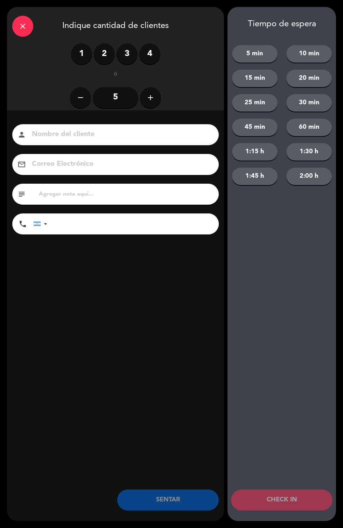
click at [101, 58] on label "2" at bounding box center [104, 53] width 21 height 21
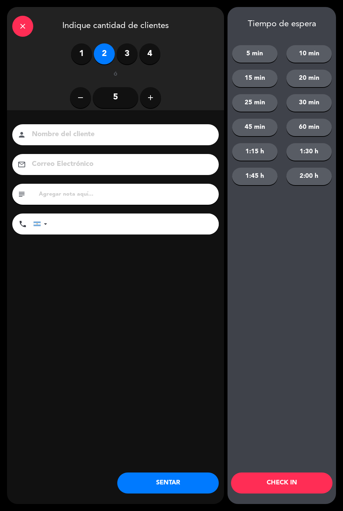
click at [159, 486] on button "SENTAR" at bounding box center [168, 483] width 102 height 21
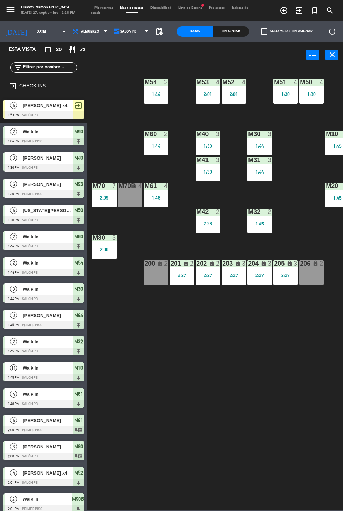
click at [102, 8] on span "Mis reservas" at bounding box center [104, 7] width 26 height 3
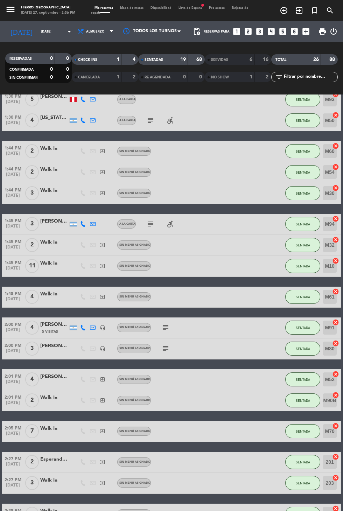
scroll to position [25, 0]
click at [244, 27] on icon "looks_two" at bounding box center [248, 31] width 9 height 9
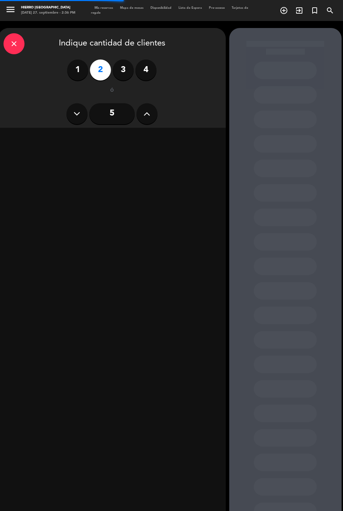
click at [71, 128] on div at bounding box center [112, 321] width 228 height 387
click at [73, 131] on div "Almuerzo" at bounding box center [58, 138] width 108 height 14
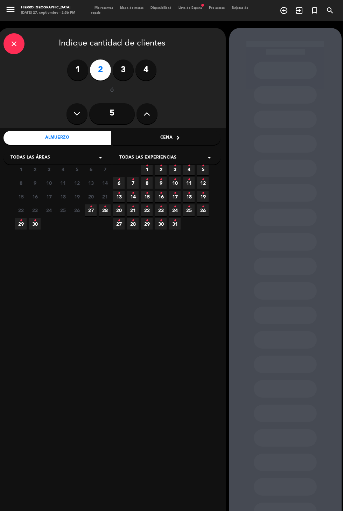
click at [103, 205] on span "28 •" at bounding box center [105, 211] width 12 height 12
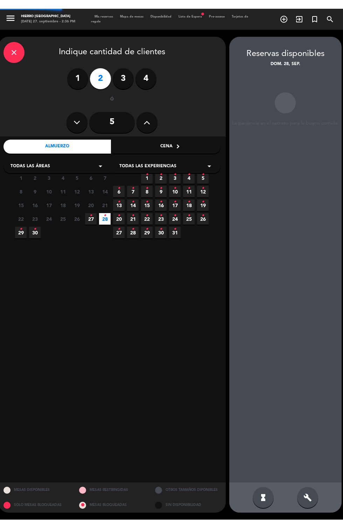
scroll to position [14, 0]
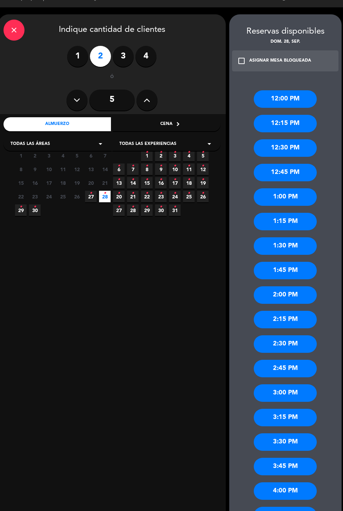
click at [306, 286] on div "2:00 PM" at bounding box center [285, 295] width 63 height 18
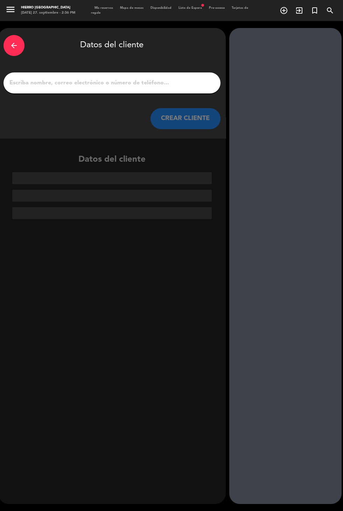
click at [166, 78] on input "1" at bounding box center [112, 83] width 207 height 10
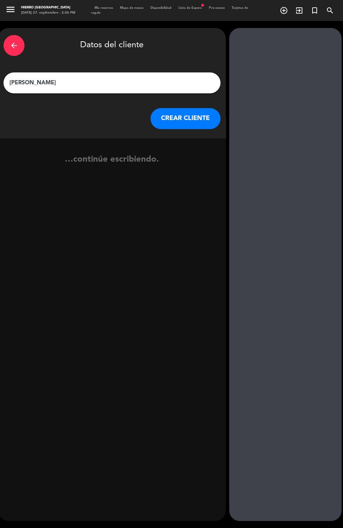
type input "[PERSON_NAME]"
click at [191, 108] on button "CREAR CLIENTE" at bounding box center [186, 118] width 70 height 21
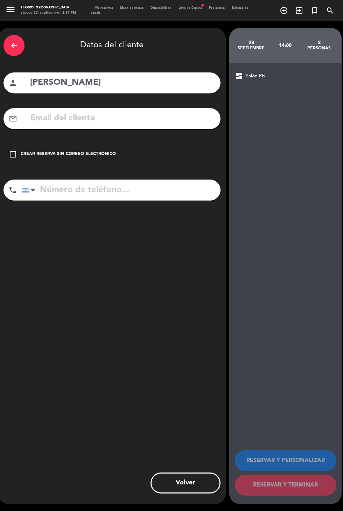
click at [75, 151] on div "Crear reserva sin correo electrónico" at bounding box center [68, 154] width 95 height 7
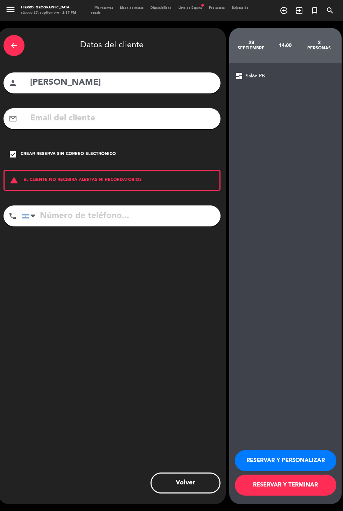
click at [303, 471] on button "RESERVAR Y PERSONALIZAR" at bounding box center [286, 460] width 102 height 21
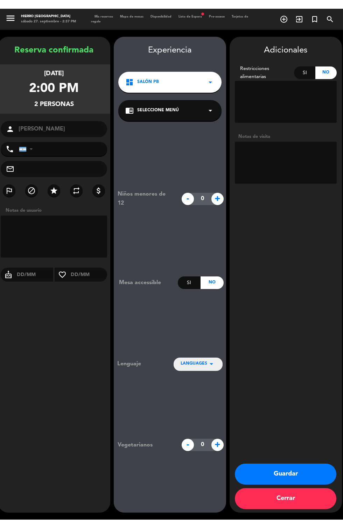
scroll to position [14, 0]
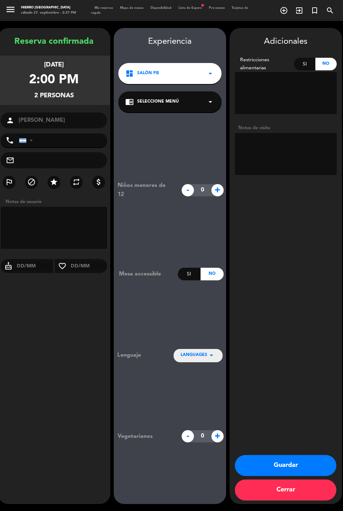
click at [292, 133] on textarea at bounding box center [286, 154] width 102 height 42
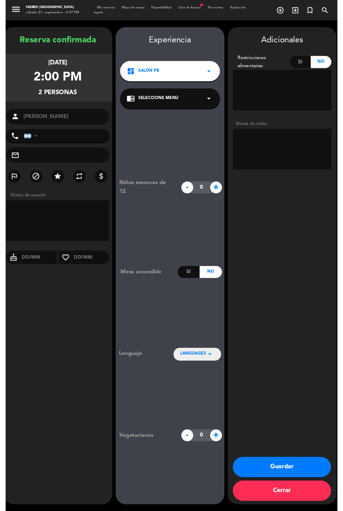
scroll to position [0, 0]
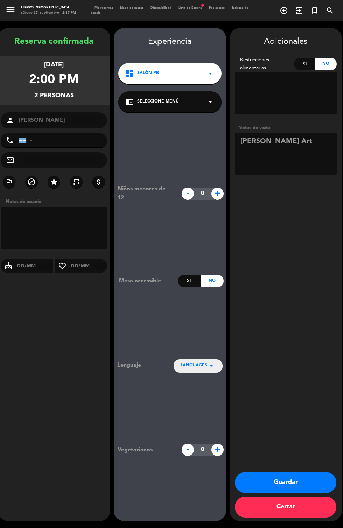
type textarea "[PERSON_NAME] Art"
click at [313, 287] on div "Adicionales Restricciones alimentarias Si No Notas de visita Guardar Cerrar" at bounding box center [286, 274] width 112 height 493
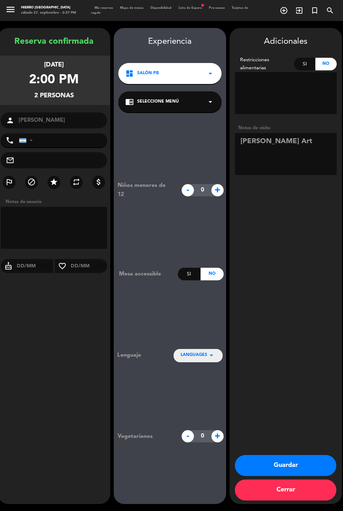
click at [300, 476] on button "Guardar" at bounding box center [286, 465] width 102 height 21
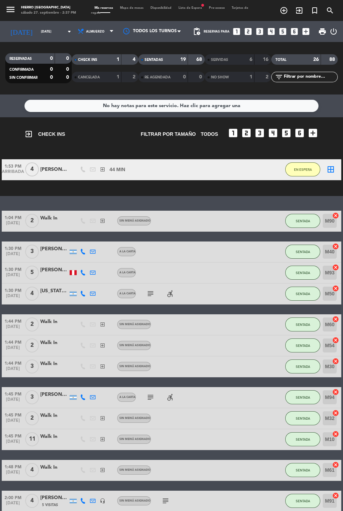
click at [121, 7] on span "Mapa de mesas" at bounding box center [132, 7] width 30 height 3
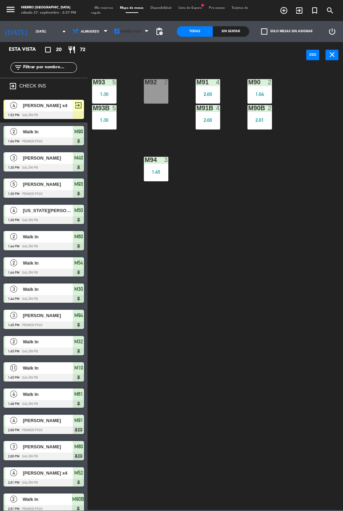
click at [122, 31] on span "Primer Piso" at bounding box center [130, 32] width 21 height 4
click at [155, 94] on div "M92 2" at bounding box center [156, 91] width 25 height 25
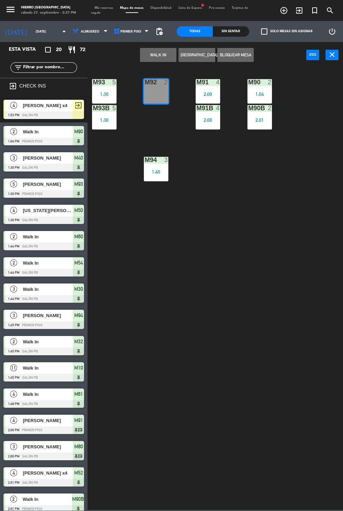
click at [157, 58] on button "WALK IN" at bounding box center [158, 55] width 36 height 14
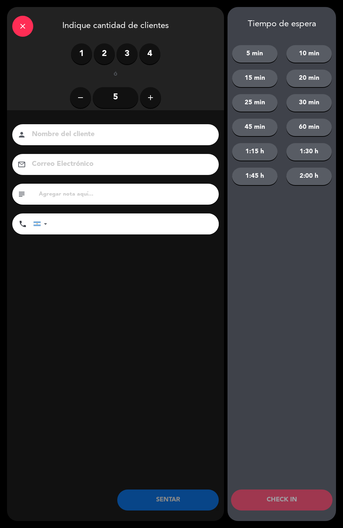
click at [108, 54] on label "2" at bounding box center [104, 53] width 21 height 21
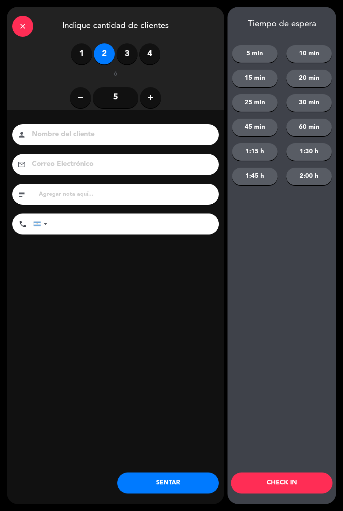
click at [145, 491] on button "SENTAR" at bounding box center [168, 483] width 102 height 21
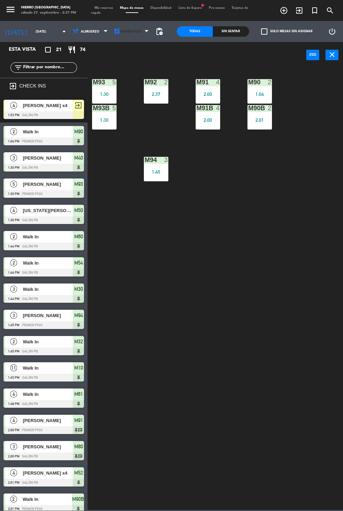
click at [114, 31] on icon at bounding box center [116, 31] width 7 height 7
click at [114, 63] on ng-component "menu Hierro [PERSON_NAME] [DATE] 27. septiembre - 2:37 PM Mis reservas Mapa de …" at bounding box center [171, 255] width 343 height 510
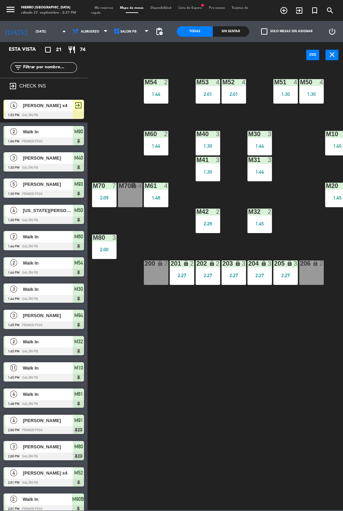
click at [103, 6] on div "Mis reservas Mapa de mesas Disponibilidad Lista de Espera fiber_manual_record P…" at bounding box center [171, 11] width 161 height 10
click at [103, 8] on span "Mis reservas" at bounding box center [104, 7] width 26 height 3
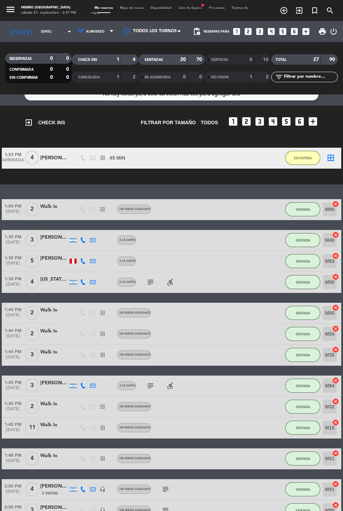
scroll to position [17, 0]
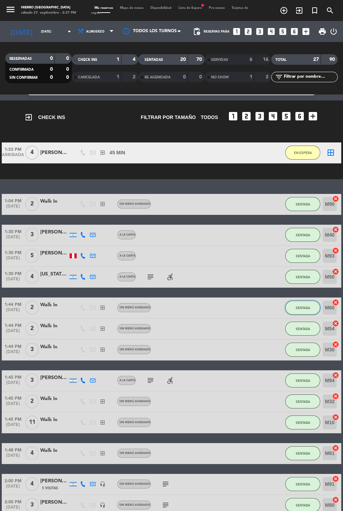
click at [306, 309] on span "SENTADA" at bounding box center [303, 308] width 14 height 4
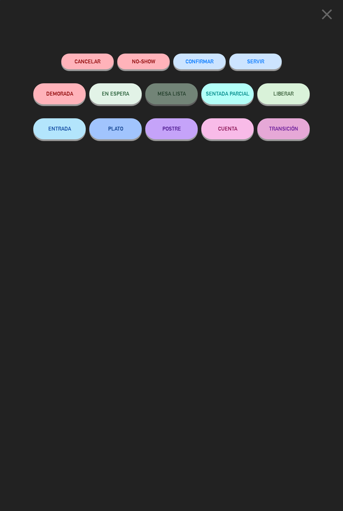
click at [247, 62] on button "SERVIR" at bounding box center [255, 62] width 53 height 16
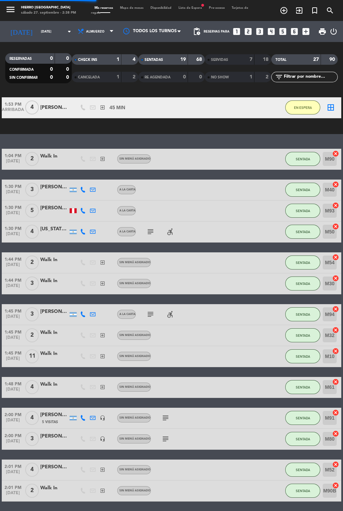
scroll to position [0, 0]
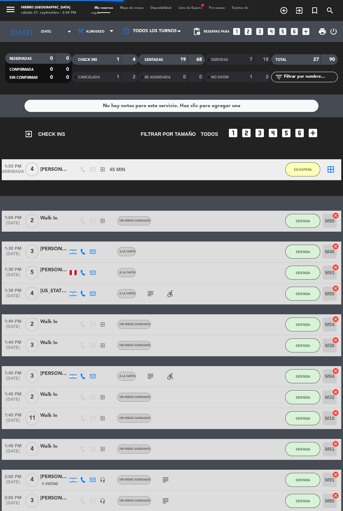
click at [122, 7] on span "Mapa de mesas" at bounding box center [132, 7] width 30 height 3
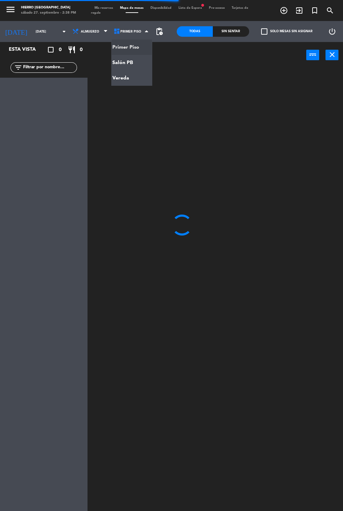
click at [118, 72] on ng-component "menu Hierro [PERSON_NAME] [DATE] 27. septiembre - 2:38 PM Mis reservas Mapa de …" at bounding box center [171, 279] width 343 height 559
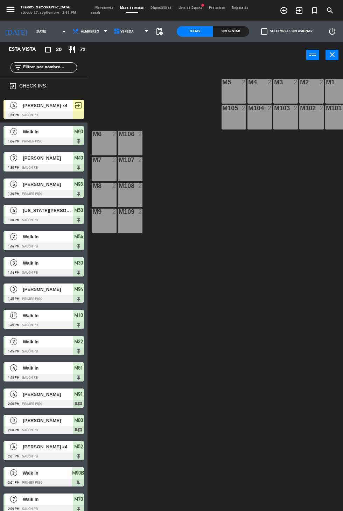
click at [129, 38] on span "Vereda" at bounding box center [131, 31] width 41 height 15
click at [117, 62] on ng-component "menu Hierro [PERSON_NAME] [DATE] 27. septiembre - 2:38 PM Mis reservas Mapa de …" at bounding box center [171, 279] width 343 height 559
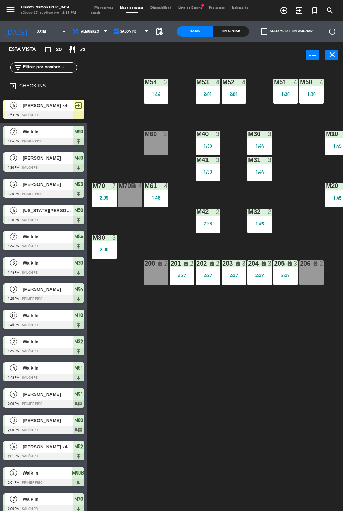
click at [268, 275] on div "2:27" at bounding box center [260, 275] width 25 height 5
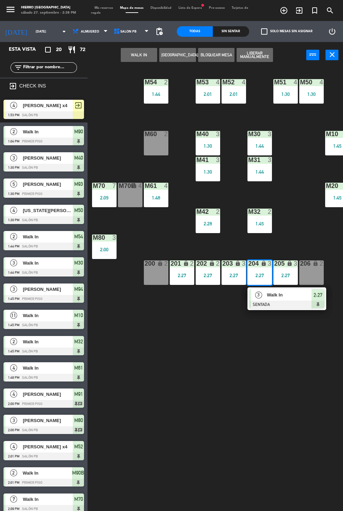
click at [259, 271] on div "204 lock 3 2:27" at bounding box center [260, 273] width 25 height 25
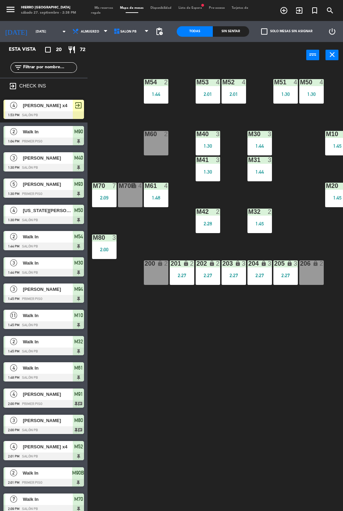
click at [180, 277] on div "2:27" at bounding box center [182, 275] width 25 height 5
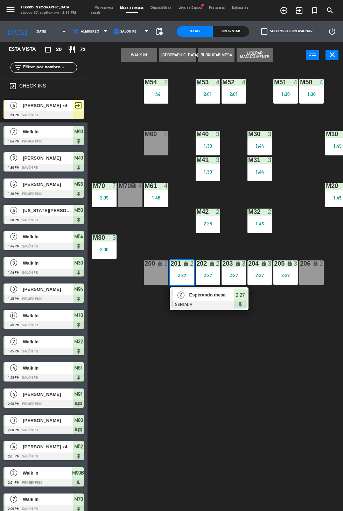
click at [233, 300] on div "Esperando mesa" at bounding box center [212, 295] width 46 height 12
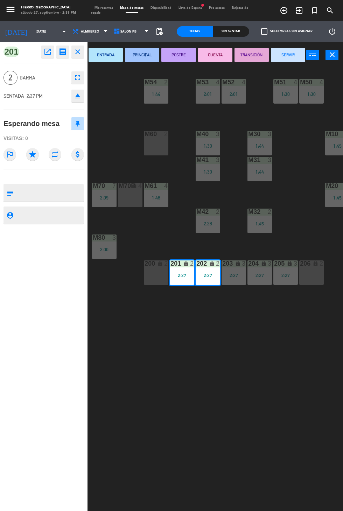
click at [147, 147] on div "M60 2" at bounding box center [156, 143] width 25 height 25
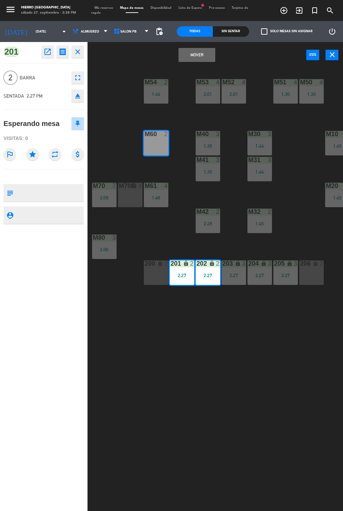
click at [182, 52] on button "Mover" at bounding box center [197, 55] width 36 height 14
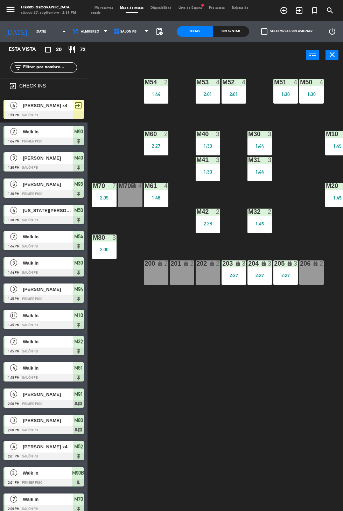
scroll to position [62, 0]
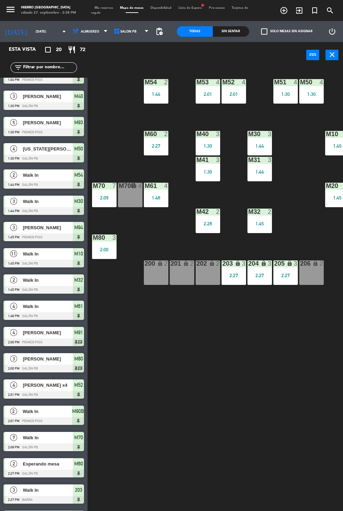
click at [99, 8] on span "Mis reservas" at bounding box center [104, 7] width 26 height 3
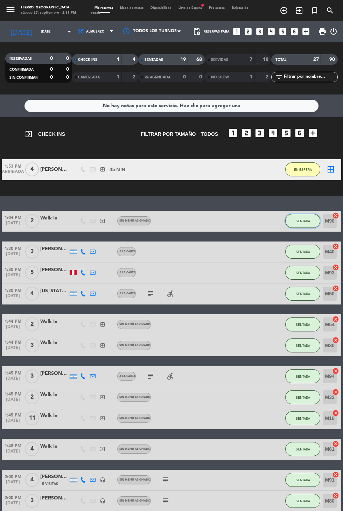
click at [295, 224] on button "SENTADA" at bounding box center [302, 221] width 35 height 14
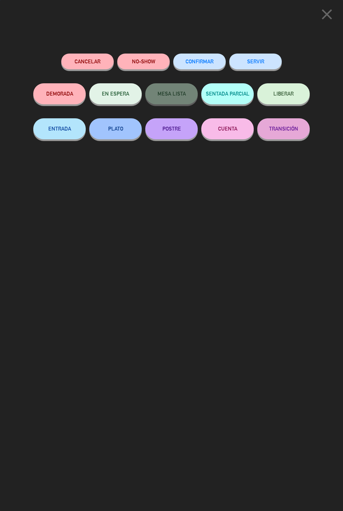
click at [245, 60] on button "SERVIR" at bounding box center [255, 62] width 53 height 16
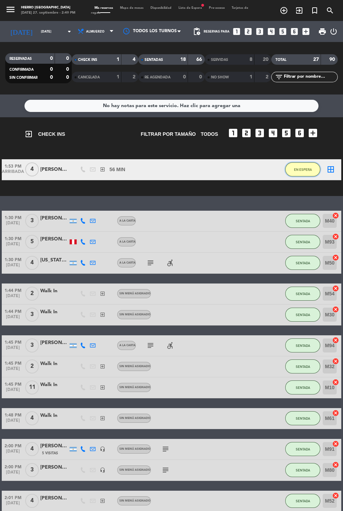
click at [299, 172] on button "EN ESPERA" at bounding box center [302, 169] width 35 height 14
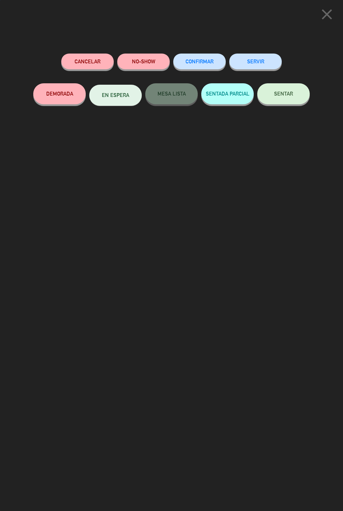
click at [275, 93] on span "SENTAR" at bounding box center [283, 94] width 19 height 6
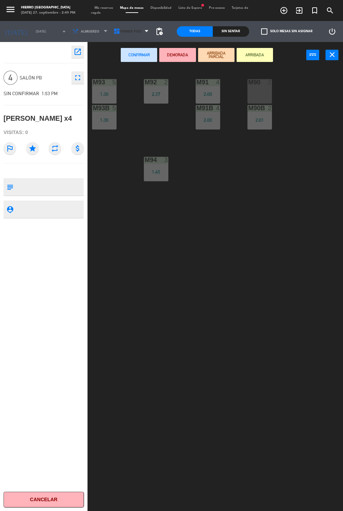
click at [125, 36] on span "Primer Piso" at bounding box center [131, 31] width 41 height 15
click at [119, 62] on ng-component "menu Hierro [PERSON_NAME] [DATE] 27. septiembre - 2:49 PM Mis reservas Mapa de …" at bounding box center [171, 279] width 343 height 559
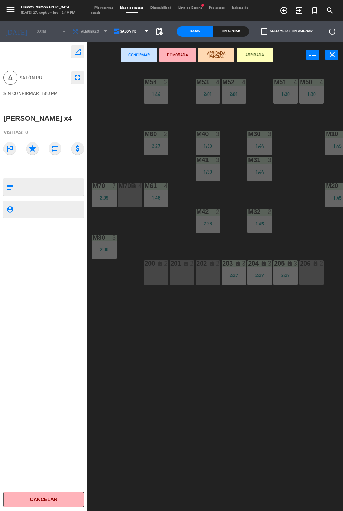
click at [92, 12] on span "Tarjetas de regalo" at bounding box center [169, 10] width 157 height 8
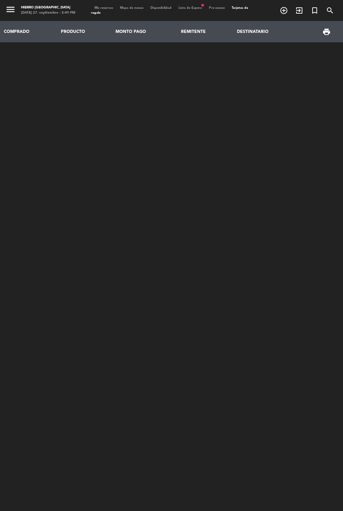
click at [100, 8] on span "Mis reservas" at bounding box center [104, 7] width 26 height 3
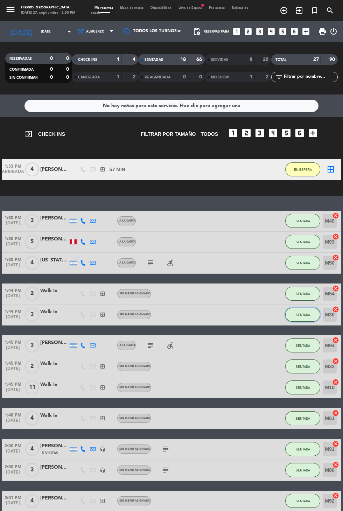
click at [290, 320] on button "SENTADA" at bounding box center [302, 315] width 35 height 14
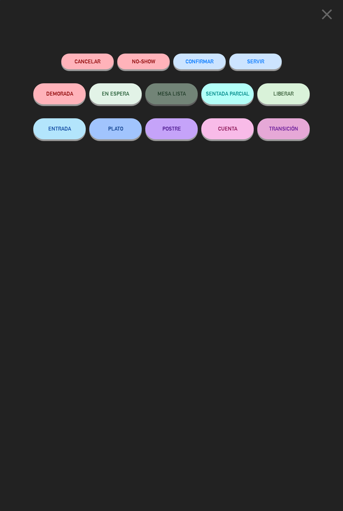
click at [241, 58] on button "SERVIR" at bounding box center [255, 62] width 53 height 16
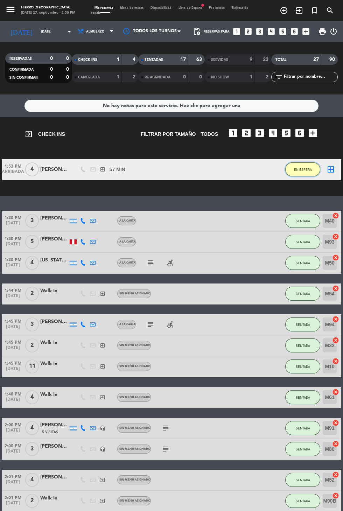
click at [299, 168] on span "EN ESPERA" at bounding box center [303, 170] width 18 height 4
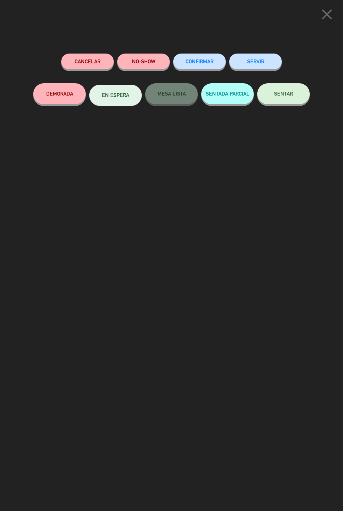
click at [277, 84] on button "SENTAR" at bounding box center [283, 93] width 53 height 21
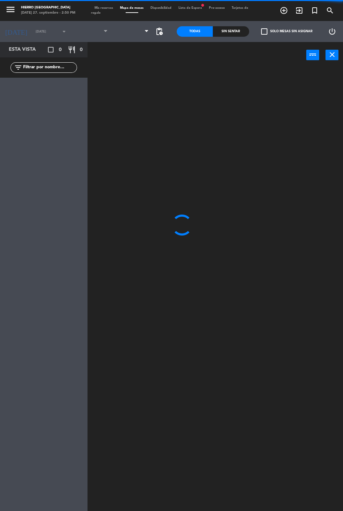
click at [116, 33] on span at bounding box center [131, 31] width 41 height 15
click at [113, 32] on icon at bounding box center [116, 31] width 7 height 7
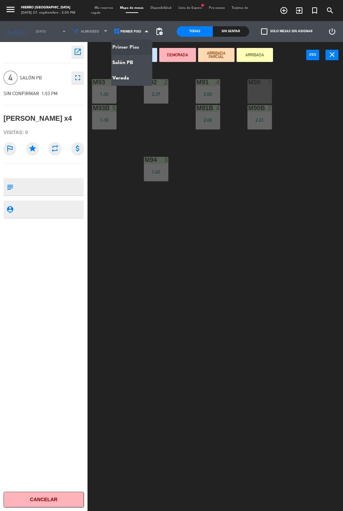
click at [115, 63] on ng-component "menu Hierro [PERSON_NAME] [DATE] 27. septiembre - 2:50 PM Mis reservas Mapa de …" at bounding box center [171, 279] width 343 height 559
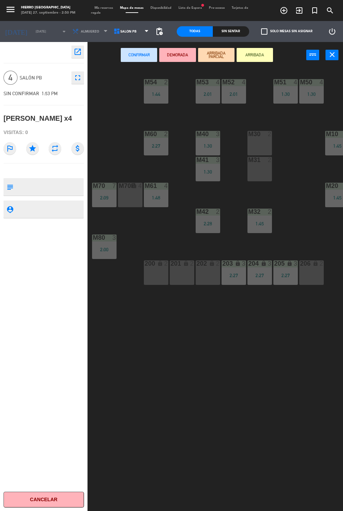
click at [250, 140] on div "M30 2" at bounding box center [260, 143] width 25 height 25
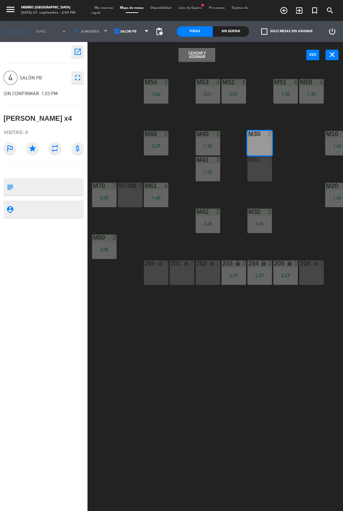
click at [254, 179] on div "m31 2" at bounding box center [260, 169] width 25 height 25
click at [191, 55] on button "Sentar y Asignar" at bounding box center [197, 55] width 36 height 14
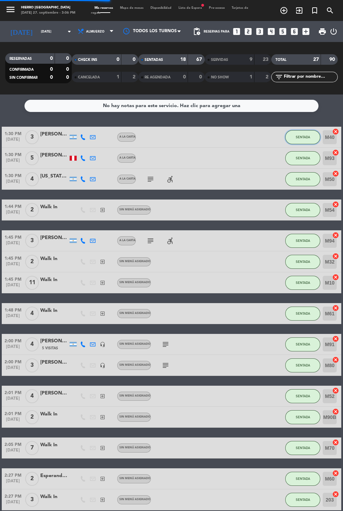
click at [290, 135] on button "SENTADA" at bounding box center [302, 137] width 35 height 14
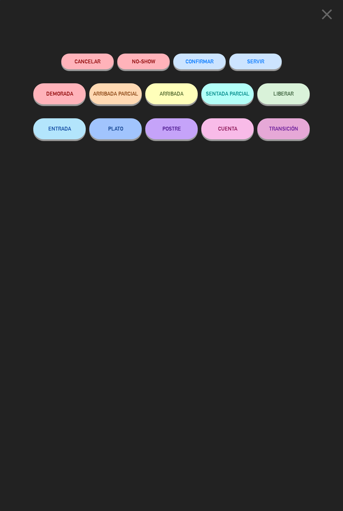
click at [246, 62] on button "SERVIR" at bounding box center [255, 62] width 53 height 16
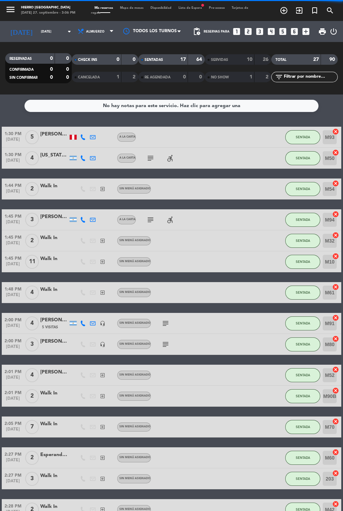
click at [134, 9] on span "Mapa de mesas" at bounding box center [132, 7] width 30 height 3
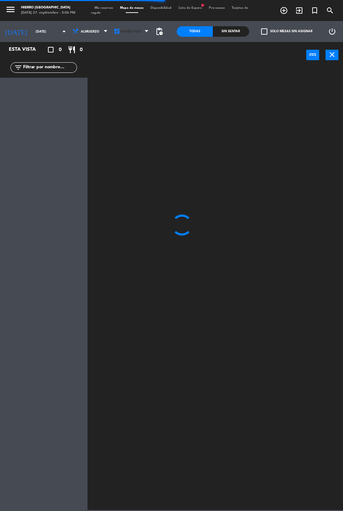
click at [131, 34] on span "Primer Piso" at bounding box center [131, 31] width 41 height 15
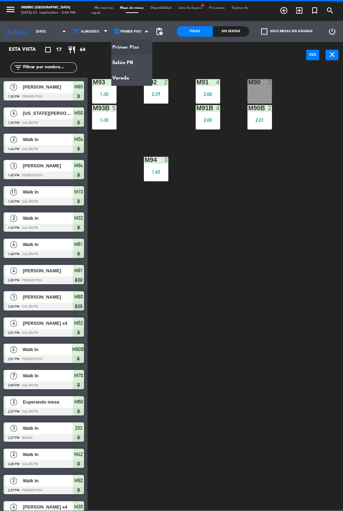
click at [124, 48] on ng-component "menu Hierro [PERSON_NAME] [DATE] 27. septiembre - 3:06 PM Mis reservas Mapa de …" at bounding box center [171, 255] width 343 height 510
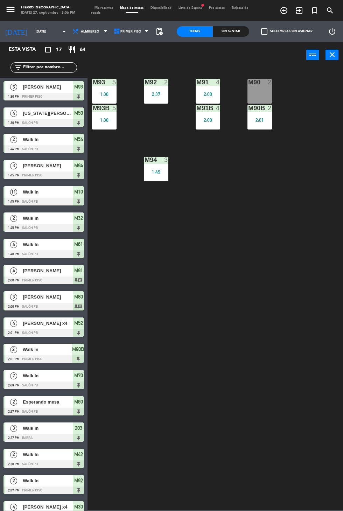
click at [115, 35] on icon at bounding box center [116, 31] width 7 height 7
click at [257, 93] on div "M90 2" at bounding box center [260, 91] width 25 height 25
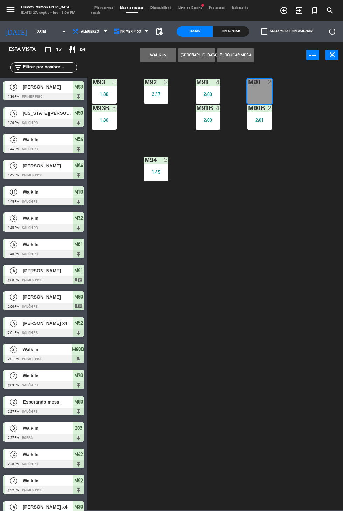
click at [152, 59] on button "WALK IN" at bounding box center [158, 55] width 36 height 14
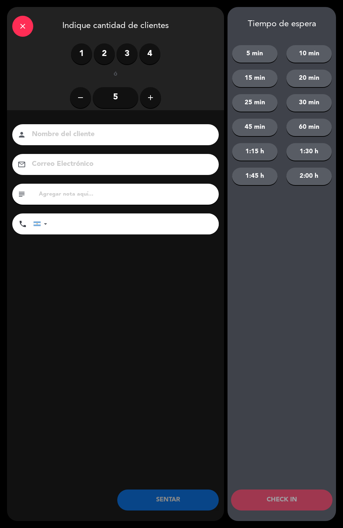
click at [100, 58] on label "2" at bounding box center [104, 53] width 21 height 21
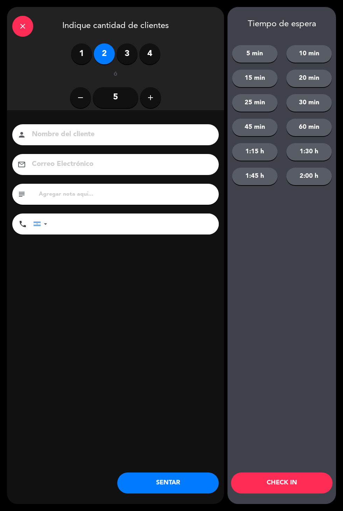
click at [151, 492] on button "SENTAR" at bounding box center [168, 483] width 102 height 21
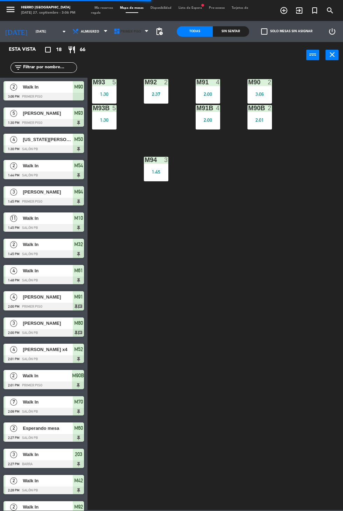
click at [129, 33] on span "Primer Piso" at bounding box center [130, 32] width 21 height 4
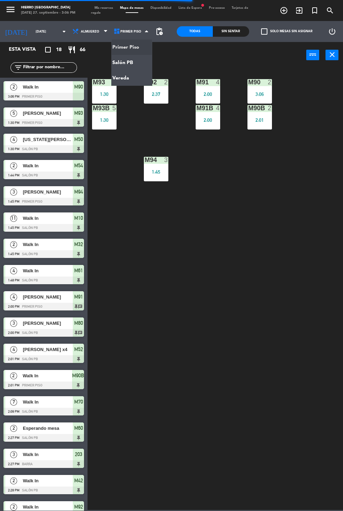
click at [115, 60] on ng-component "menu Hierro [PERSON_NAME] [DATE] 27. septiembre - 3:06 PM Mis reservas Mapa de …" at bounding box center [171, 255] width 343 height 510
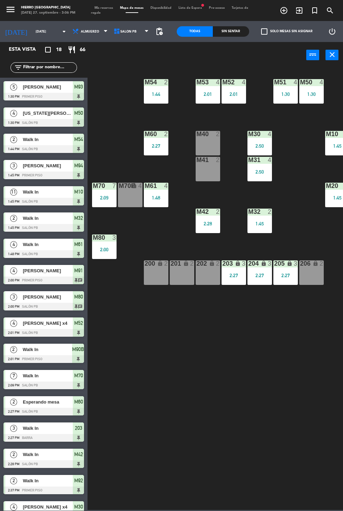
click at [198, 142] on div "M40 2" at bounding box center [208, 143] width 25 height 25
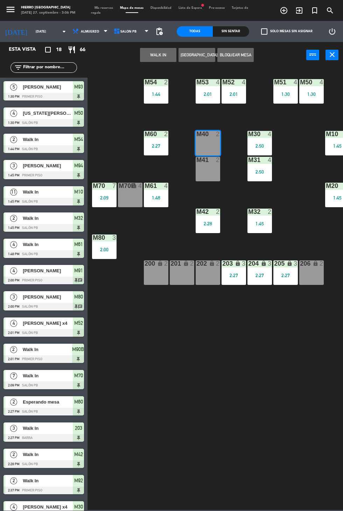
click at [150, 50] on button "WALK IN" at bounding box center [158, 55] width 36 height 14
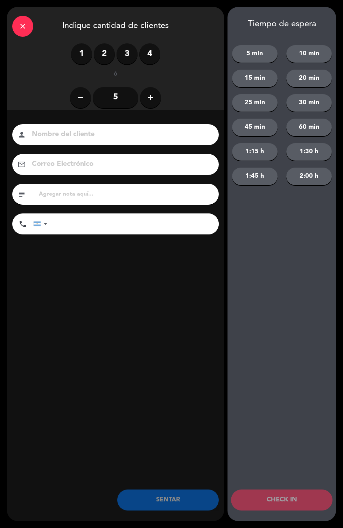
click at [110, 46] on label "2" at bounding box center [104, 53] width 21 height 21
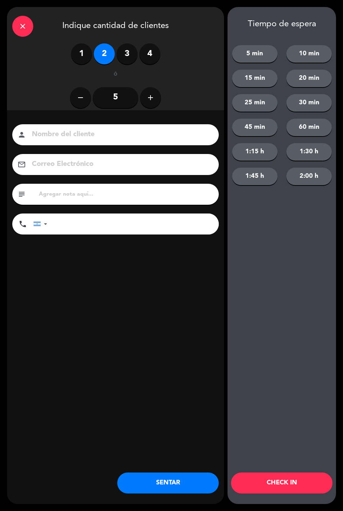
click at [171, 485] on button "SENTAR" at bounding box center [168, 483] width 102 height 21
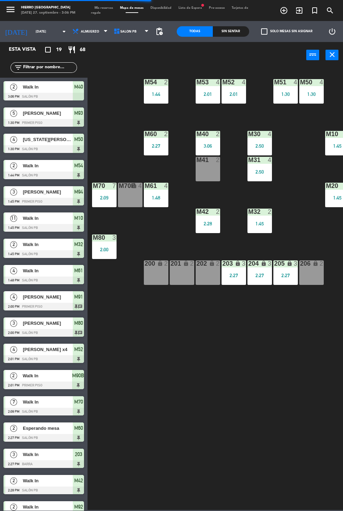
click at [206, 173] on div "M41 2" at bounding box center [208, 169] width 25 height 25
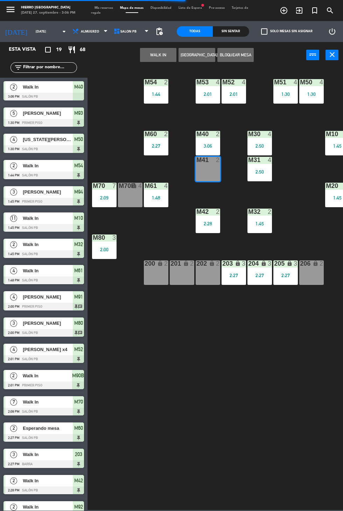
click at [144, 60] on button "WALK IN" at bounding box center [158, 55] width 36 height 14
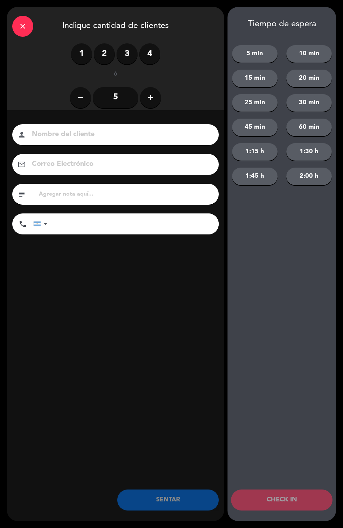
click at [106, 48] on label "2" at bounding box center [104, 53] width 21 height 21
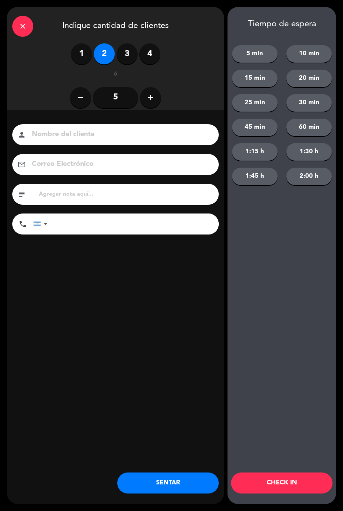
click at [165, 489] on button "SENTAR" at bounding box center [168, 483] width 102 height 21
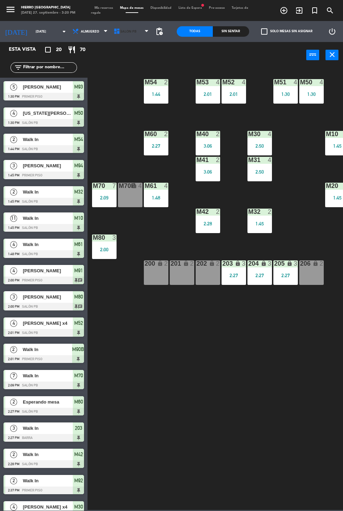
click at [131, 39] on span "Salón PB" at bounding box center [131, 31] width 41 height 15
click at [122, 47] on ng-component "menu Hierro [PERSON_NAME] [DATE] 27. septiembre - 3:20 PM Mis reservas Mapa de …" at bounding box center [171, 255] width 343 height 510
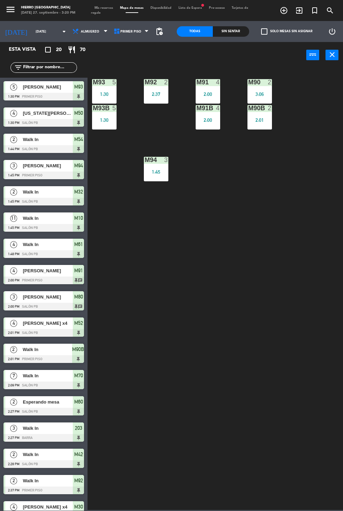
click at [111, 8] on span "Mis reservas" at bounding box center [104, 7] width 26 height 3
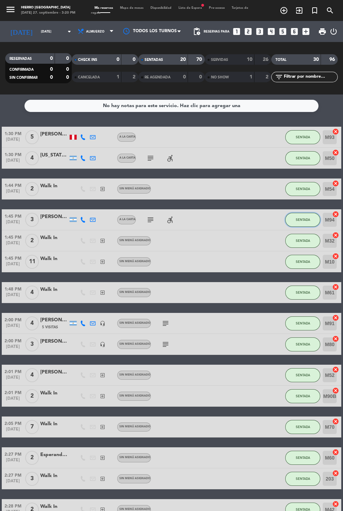
click at [295, 218] on button "SENTADA" at bounding box center [302, 220] width 35 height 14
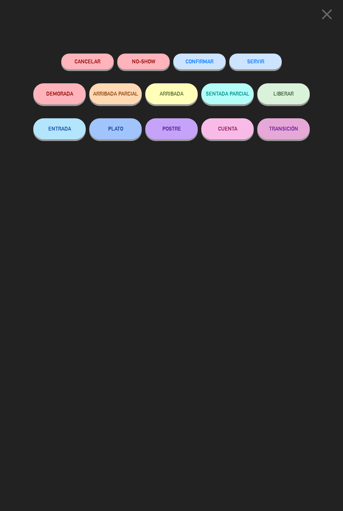
click at [258, 61] on button "SERVIR" at bounding box center [255, 62] width 53 height 16
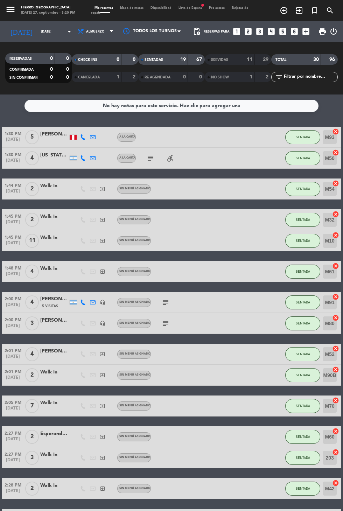
click at [136, 8] on span "Mapa de mesas" at bounding box center [132, 7] width 30 height 3
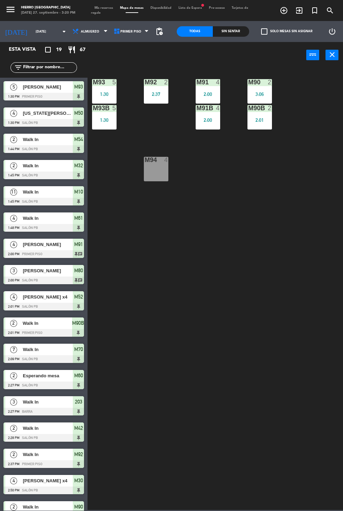
click at [146, 173] on div "M94 4" at bounding box center [156, 169] width 25 height 25
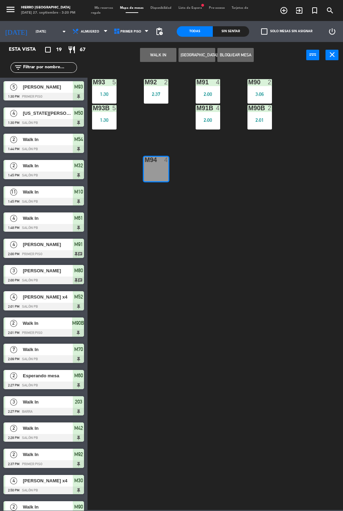
click at [163, 60] on button "WALK IN" at bounding box center [158, 55] width 36 height 14
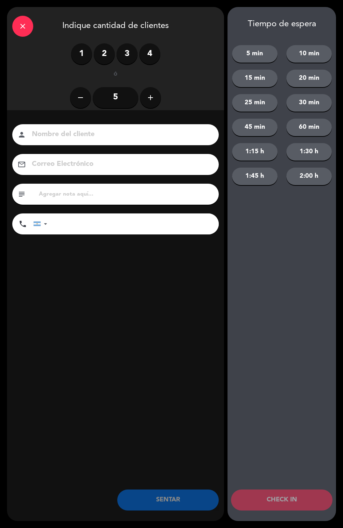
click at [125, 50] on label "3" at bounding box center [127, 53] width 21 height 21
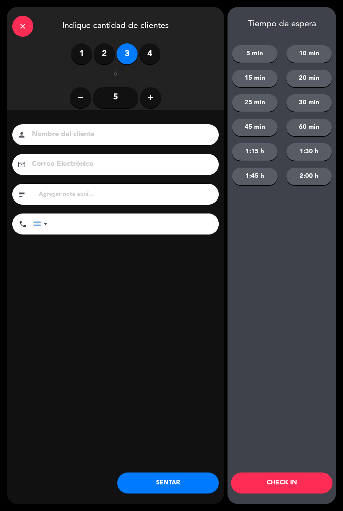
click at [159, 477] on button "SENTAR" at bounding box center [168, 483] width 102 height 21
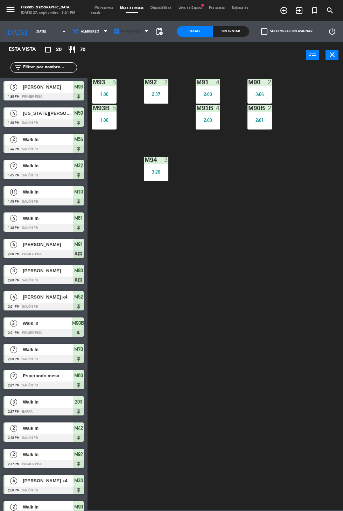
click at [113, 31] on icon at bounding box center [116, 31] width 7 height 7
click at [122, 57] on ng-component "menu Hierro [PERSON_NAME] [DATE] 27. septiembre - 3:21 PM Mis reservas Mapa de …" at bounding box center [171, 255] width 343 height 510
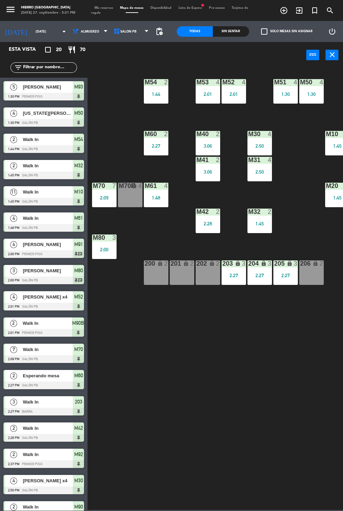
scroll to position [0, 38]
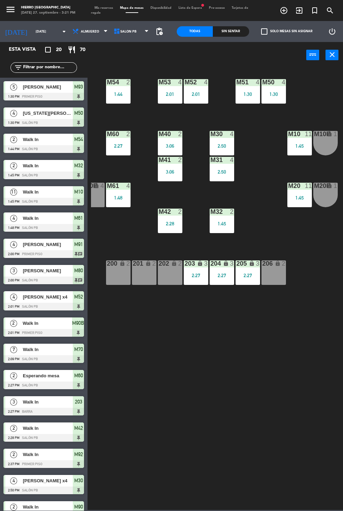
click at [4, 250] on div at bounding box center [44, 254] width 81 height 8
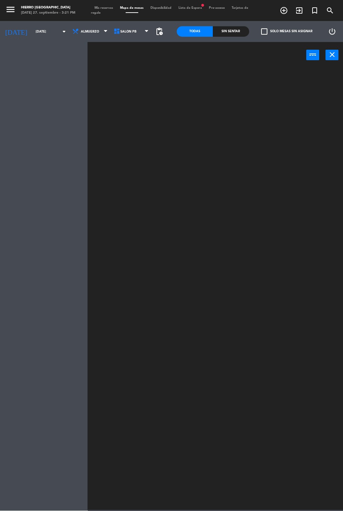
scroll to position [0, 0]
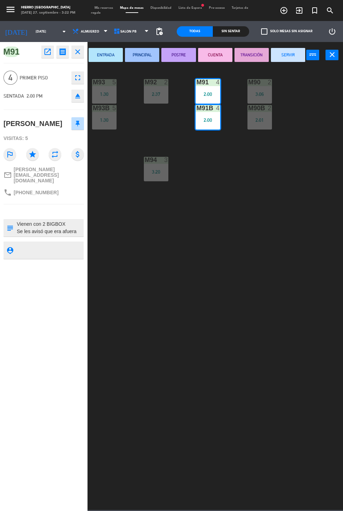
click at [103, 7] on span "Mis reservas" at bounding box center [104, 7] width 26 height 3
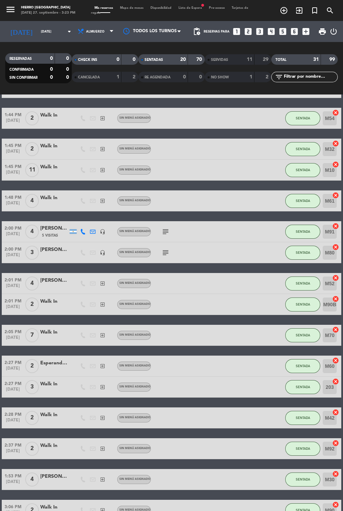
scroll to position [76, 0]
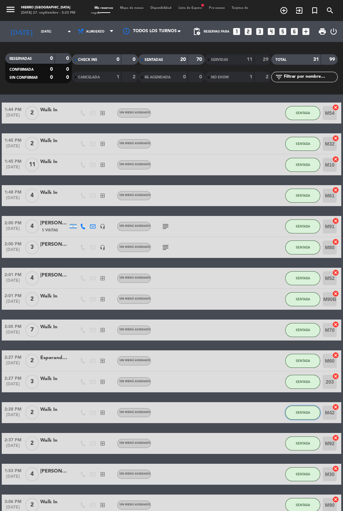
click at [313, 416] on button "SENTADA" at bounding box center [302, 413] width 35 height 14
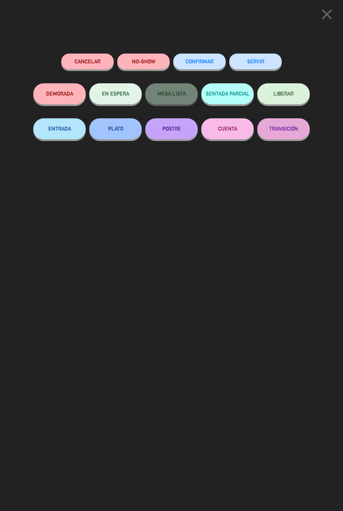
click at [264, 67] on button "SERVIR" at bounding box center [255, 62] width 53 height 16
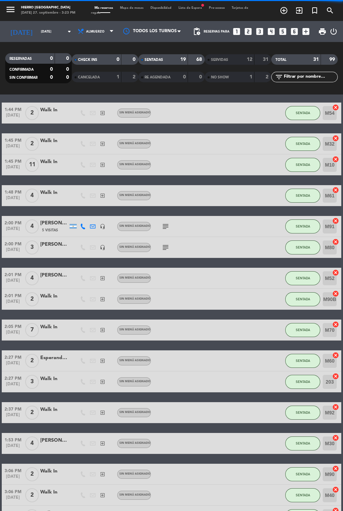
click at [134, 8] on span "Mapa de mesas" at bounding box center [132, 7] width 30 height 3
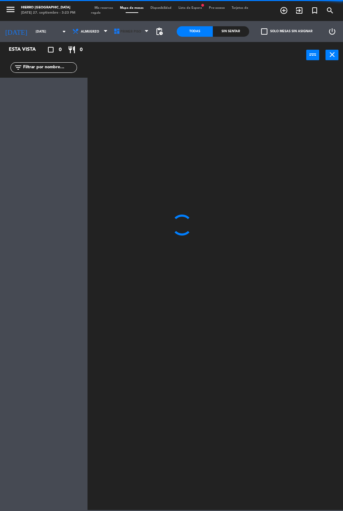
click at [127, 31] on span "Primer Piso" at bounding box center [130, 32] width 21 height 4
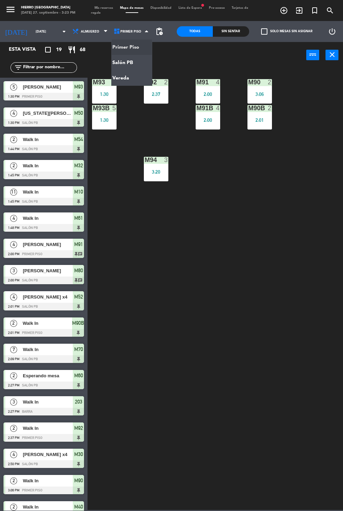
click at [120, 62] on ng-component "menu Hierro [PERSON_NAME] [DATE] 27. septiembre - 3:23 PM Mis reservas Mapa de …" at bounding box center [171, 255] width 343 height 510
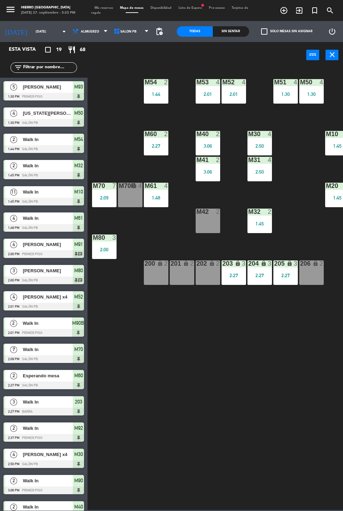
click at [215, 229] on div "M42 2" at bounding box center [208, 221] width 25 height 25
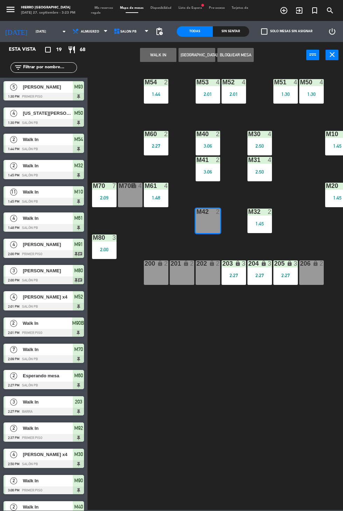
click at [148, 60] on button "WALK IN" at bounding box center [158, 55] width 36 height 14
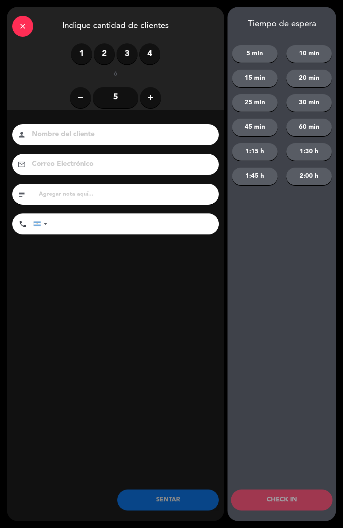
click at [99, 57] on label "2" at bounding box center [104, 53] width 21 height 21
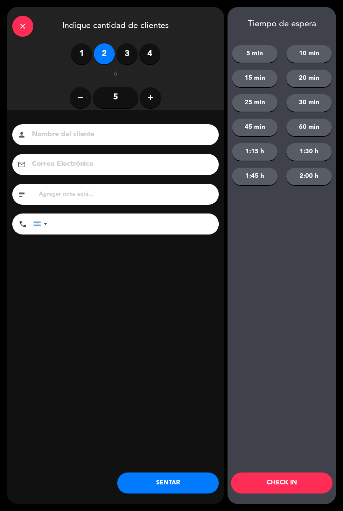
click at [154, 477] on button "SENTAR" at bounding box center [168, 483] width 102 height 21
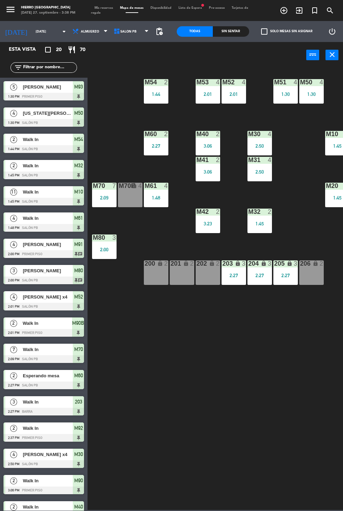
click at [106, 8] on span "Mis reservas" at bounding box center [104, 7] width 26 height 3
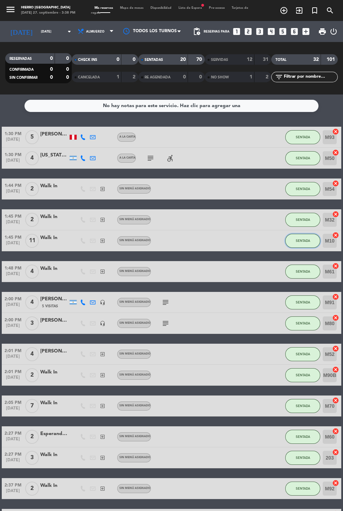
click at [305, 243] on span "SENTADA" at bounding box center [303, 241] width 14 height 4
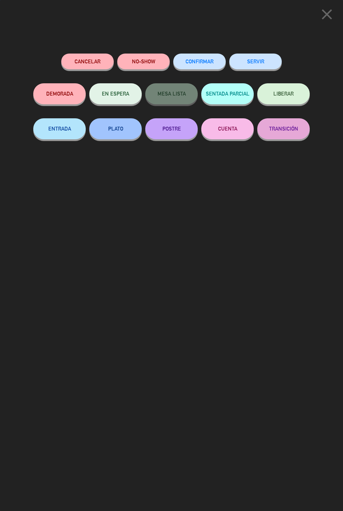
click at [267, 67] on button "SERVIR" at bounding box center [255, 62] width 53 height 16
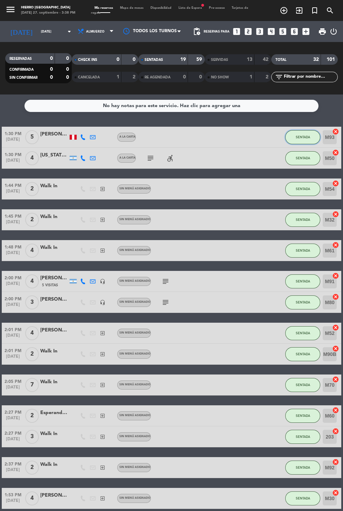
click at [294, 131] on button "SENTADA" at bounding box center [302, 137] width 35 height 14
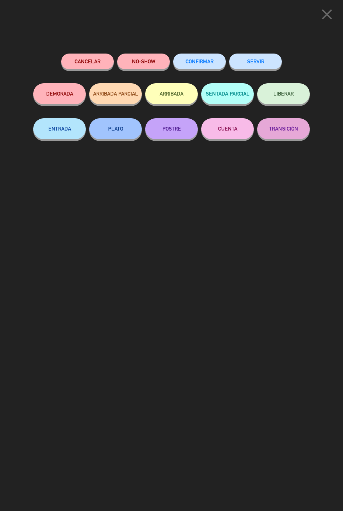
click at [279, 58] on button "SERVIR" at bounding box center [255, 62] width 53 height 16
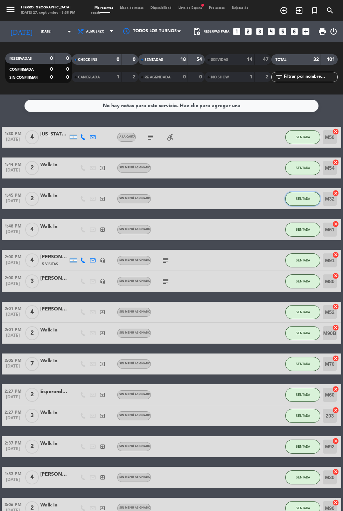
click at [302, 199] on span "SENTADA" at bounding box center [303, 199] width 14 height 4
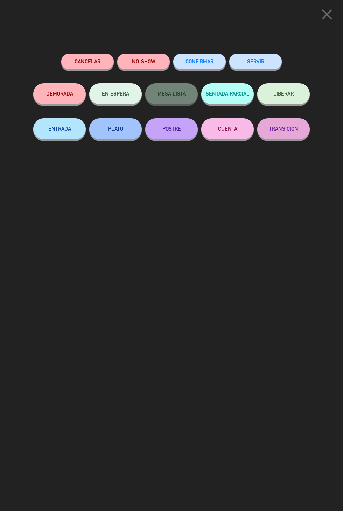
click at [259, 60] on button "SERVIR" at bounding box center [255, 62] width 53 height 16
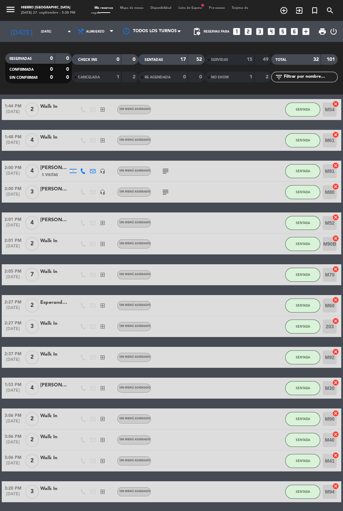
scroll to position [66, 0]
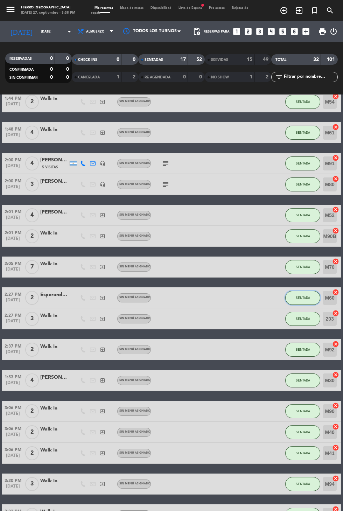
click at [310, 298] on span "SENTADA" at bounding box center [303, 298] width 14 height 4
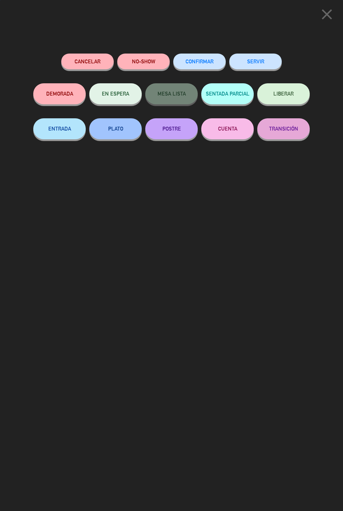
click at [252, 58] on button "SERVIR" at bounding box center [255, 62] width 53 height 16
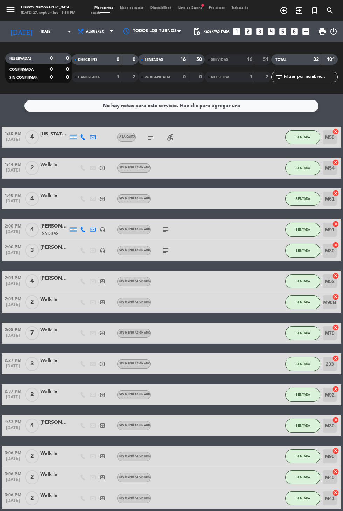
scroll to position [0, 0]
click at [132, 8] on span "Mapa de mesas" at bounding box center [132, 7] width 30 height 3
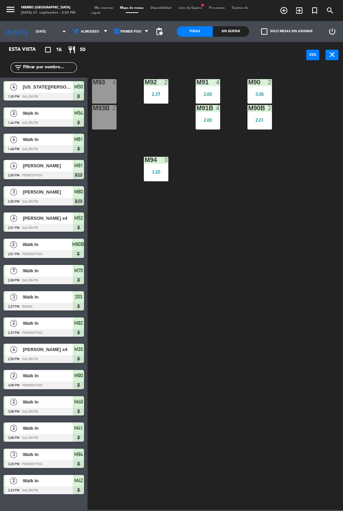
click at [99, 89] on div "M93 4" at bounding box center [104, 91] width 25 height 25
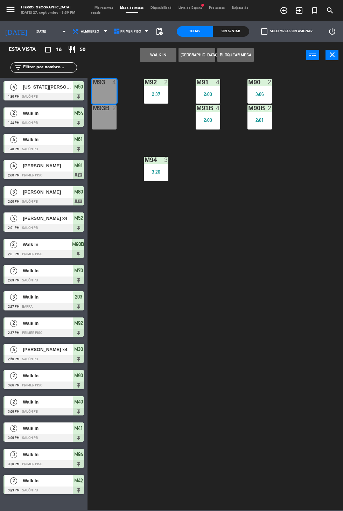
click at [105, 127] on div "M93B 2" at bounding box center [104, 117] width 25 height 25
click at [158, 54] on button "WALK IN" at bounding box center [158, 55] width 36 height 14
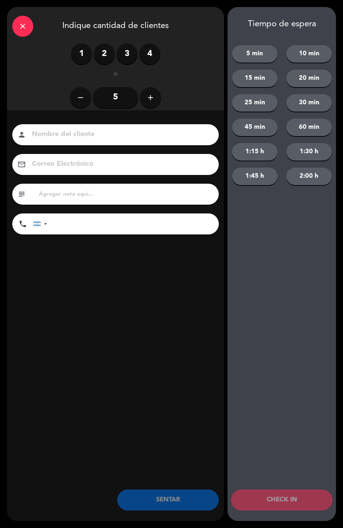
click at [149, 97] on icon "add" at bounding box center [150, 97] width 8 height 8
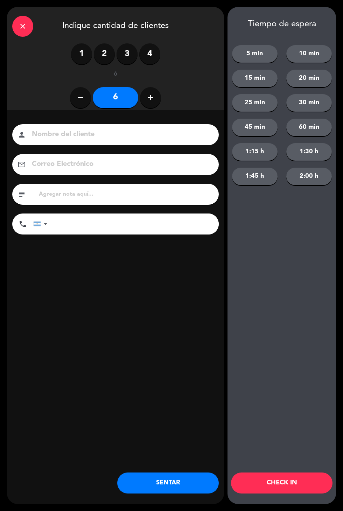
click at [149, 98] on icon "add" at bounding box center [150, 97] width 8 height 8
click at [154, 106] on button "add" at bounding box center [150, 97] width 21 height 21
type input "8"
click at [161, 477] on button "SENTAR" at bounding box center [168, 483] width 102 height 21
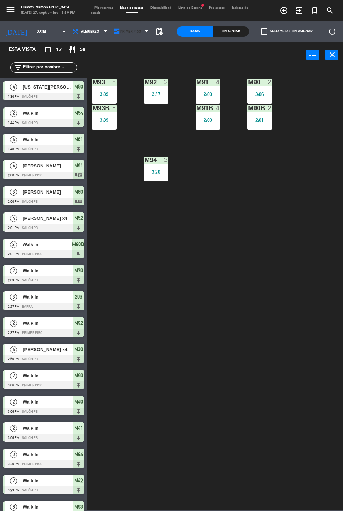
click at [128, 31] on span "Primer Piso" at bounding box center [130, 32] width 21 height 4
click at [118, 63] on ng-component "menu Hierro [PERSON_NAME] [DATE] 27. septiembre - 3:39 PM Mis reservas Mapa de …" at bounding box center [171, 255] width 343 height 510
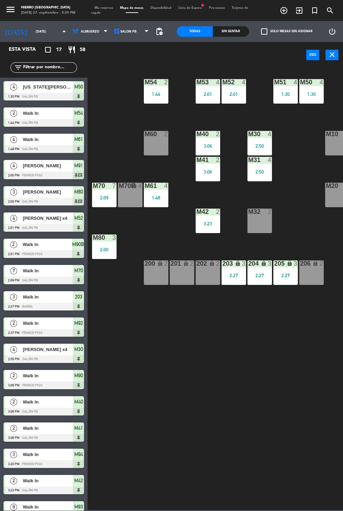
click at [328, 202] on div "M20 6" at bounding box center [337, 195] width 25 height 25
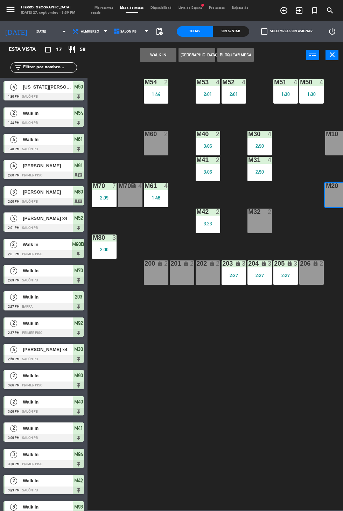
click at [143, 49] on button "WALK IN" at bounding box center [158, 55] width 36 height 14
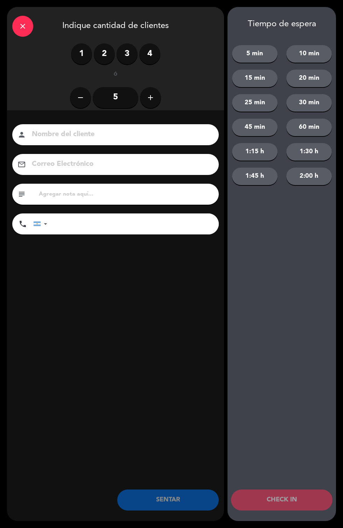
click at [111, 54] on label "2" at bounding box center [104, 53] width 21 height 21
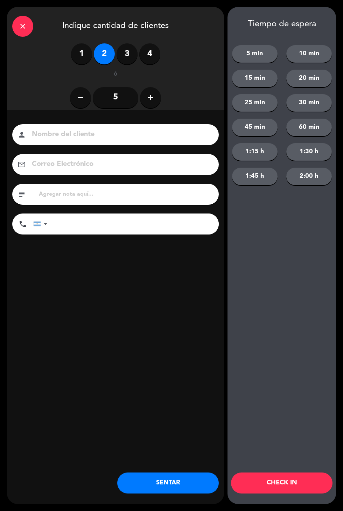
click at [150, 480] on button "SENTAR" at bounding box center [168, 483] width 102 height 21
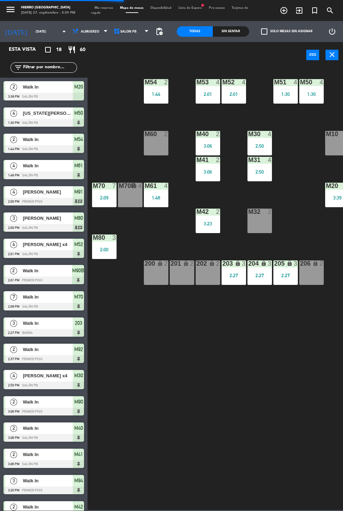
scroll to position [0, 38]
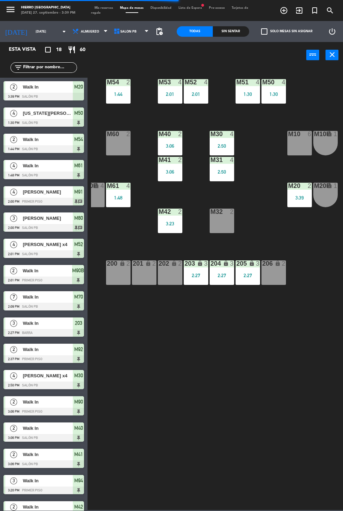
click at [324, 201] on div "M20B lock 1" at bounding box center [325, 195] width 25 height 25
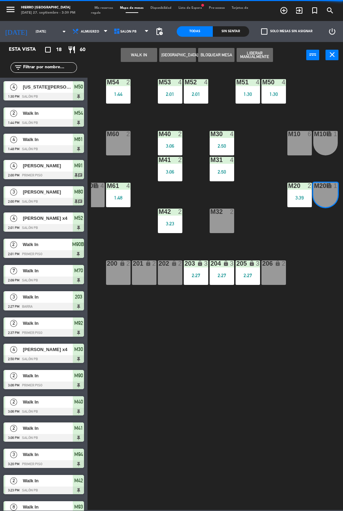
click at [134, 53] on button "WALK IN" at bounding box center [139, 55] width 36 height 14
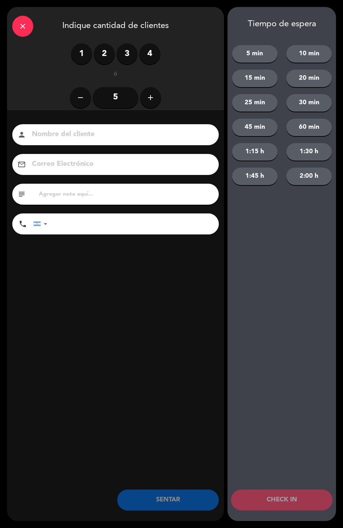
click at [100, 60] on label "2" at bounding box center [104, 53] width 21 height 21
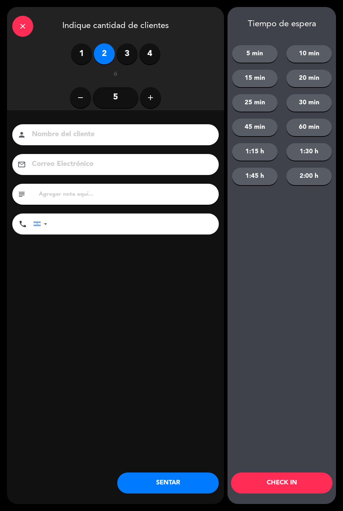
click at [175, 479] on button "SENTAR" at bounding box center [168, 483] width 102 height 21
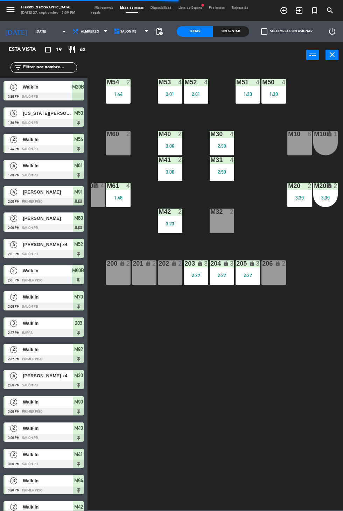
click at [289, 146] on div "M10 6" at bounding box center [299, 143] width 25 height 25
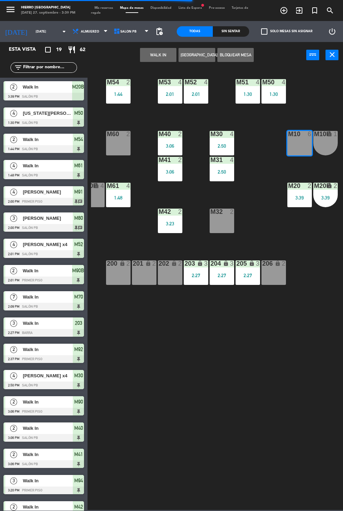
click at [150, 60] on button "WALK IN" at bounding box center [158, 55] width 36 height 14
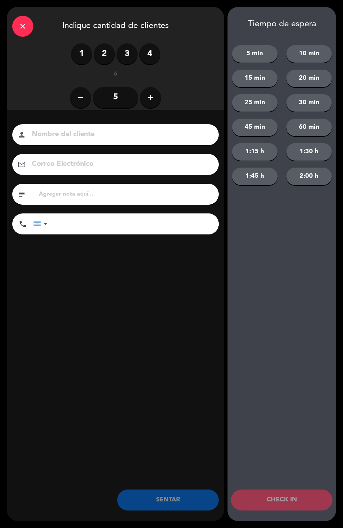
click at [113, 60] on div "1 2 3 4" at bounding box center [115, 53] width 89 height 21
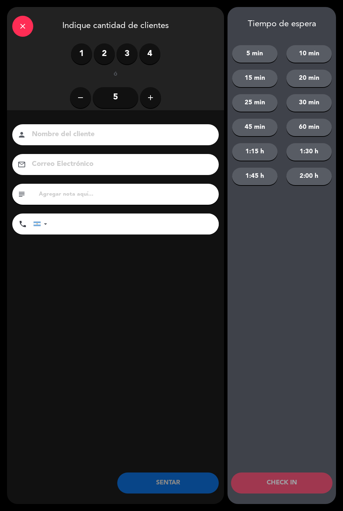
click at [106, 62] on label "2" at bounding box center [104, 53] width 21 height 21
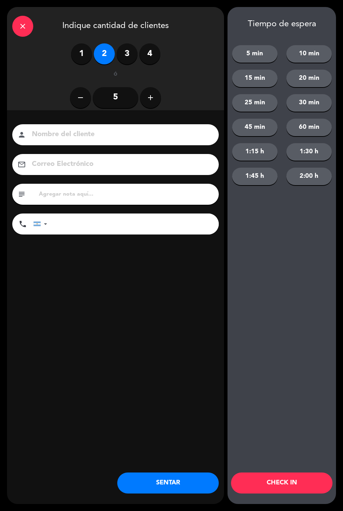
click at [164, 483] on button "SENTAR" at bounding box center [168, 483] width 102 height 21
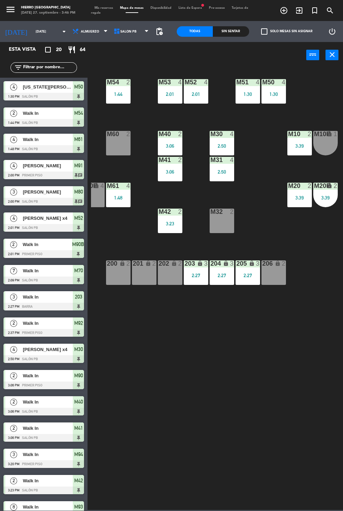
click at [119, 154] on div "M60 2" at bounding box center [118, 143] width 25 height 25
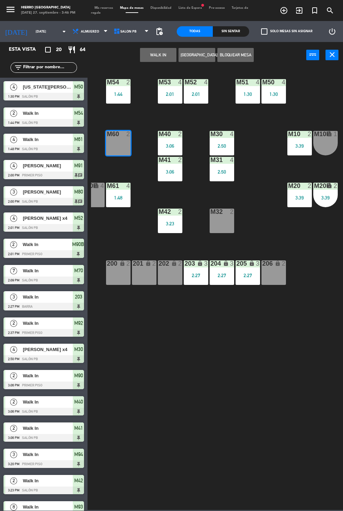
click at [152, 50] on button "WALK IN" at bounding box center [158, 55] width 36 height 14
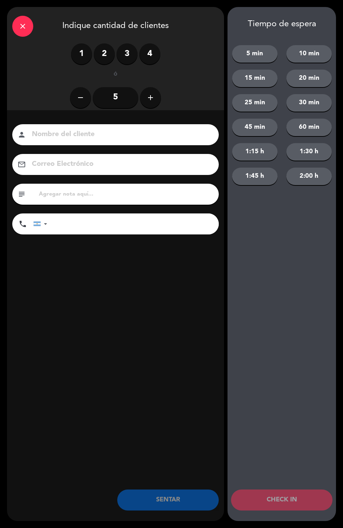
click at [98, 50] on label "2" at bounding box center [104, 53] width 21 height 21
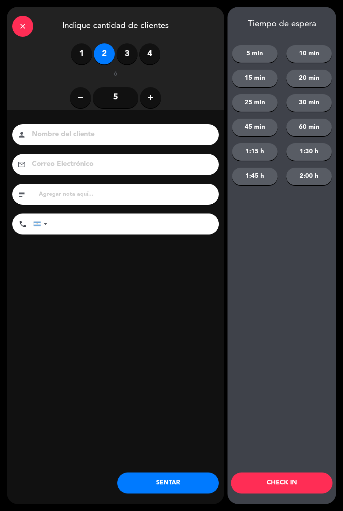
click at [154, 492] on button "SENTAR" at bounding box center [168, 483] width 102 height 21
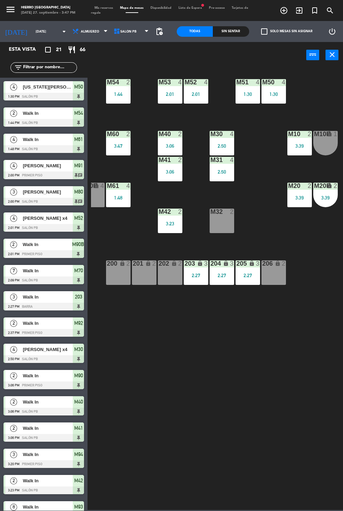
click at [97, 8] on span "Mis reservas" at bounding box center [104, 7] width 26 height 3
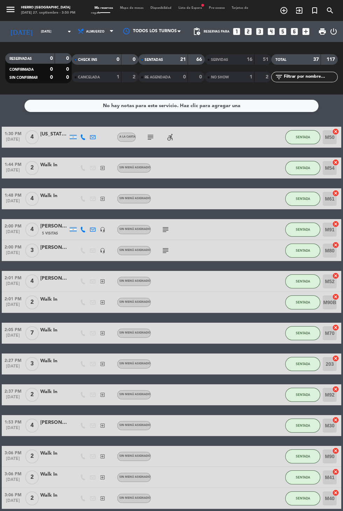
click at [116, 12] on span at bounding box center [104, 12] width 26 height 1
click at [99, 36] on span "Almuerzo" at bounding box center [96, 31] width 42 height 15
click at [81, 76] on div "menu Hierro [PERSON_NAME] [DATE] 27. septiembre - 3:50 PM Mis reservas Mapa de …" at bounding box center [171, 47] width 343 height 95
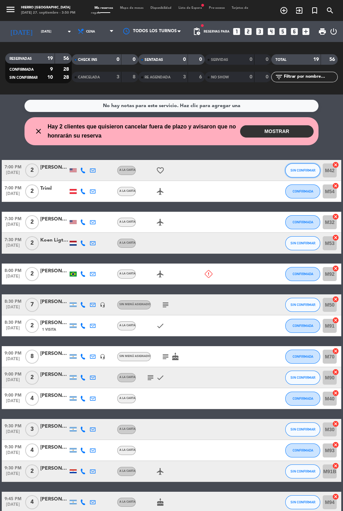
click at [302, 172] on span "SIN CONFIRMAR" at bounding box center [303, 170] width 25 height 4
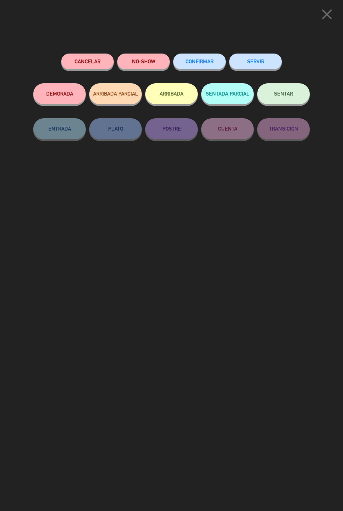
click at [73, 64] on button "Cancelar" at bounding box center [87, 62] width 53 height 16
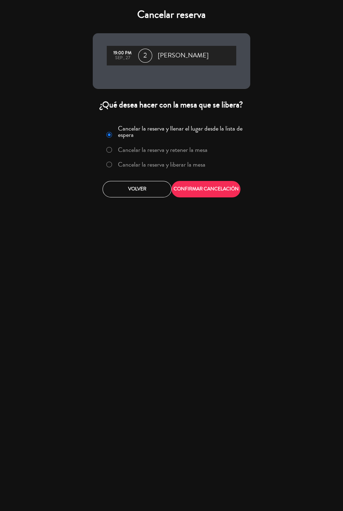
click at [146, 164] on label "Cancelar la reserva y liberar la mesa" at bounding box center [162, 164] width 88 height 6
click at [204, 190] on button "CONFIRMAR CANCELACIÓN" at bounding box center [206, 189] width 69 height 16
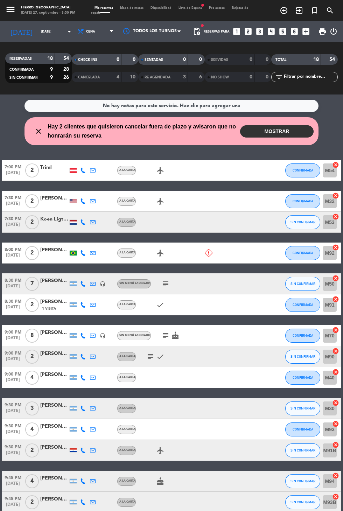
click at [258, 144] on div "close Hay 2 clientes que quisieron cancelar fuera de plazo y avisaron que no ho…" at bounding box center [172, 131] width 294 height 28
click at [259, 128] on button "MOSTRAR" at bounding box center [277, 131] width 74 height 12
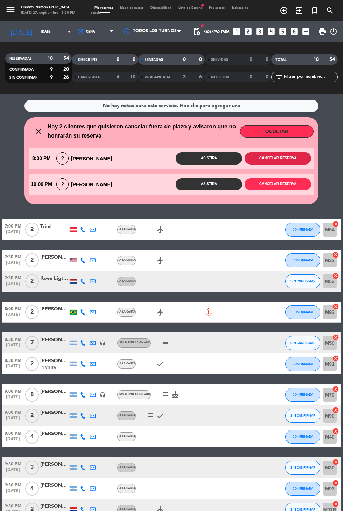
click at [267, 158] on button "Cancelar reserva" at bounding box center [278, 158] width 67 height 12
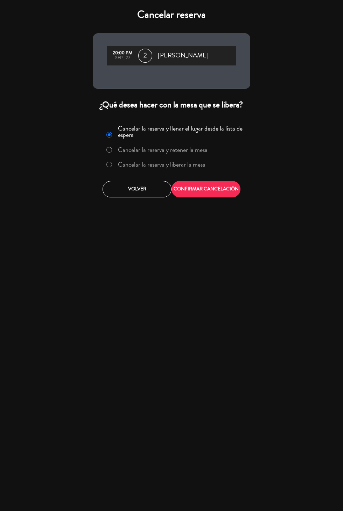
click at [173, 166] on label "Cancelar la reserva y liberar la mesa" at bounding box center [162, 164] width 88 height 6
click at [211, 195] on button "CONFIRMAR CANCELACIÓN" at bounding box center [206, 189] width 69 height 16
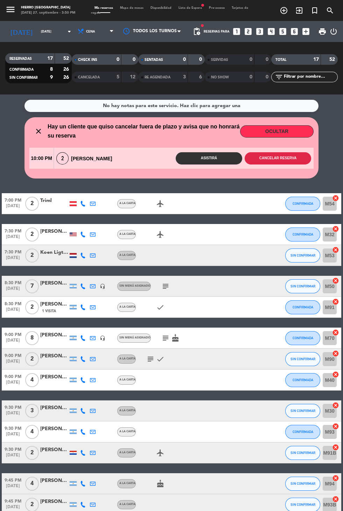
click at [284, 162] on button "Cancelar reserva" at bounding box center [278, 158] width 67 height 12
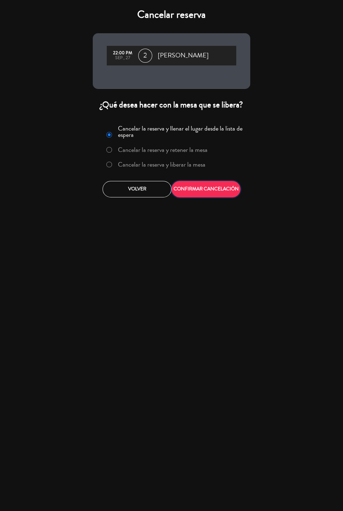
click at [185, 182] on button "CONFIRMAR CANCELACIÓN" at bounding box center [206, 189] width 69 height 16
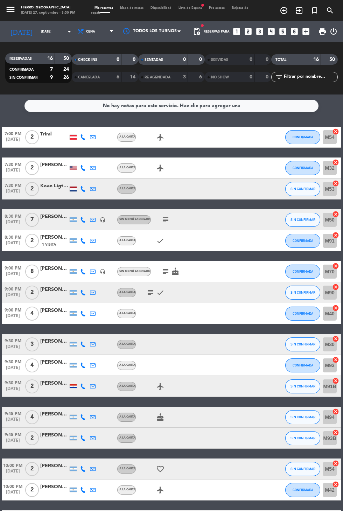
click at [184, 24] on div at bounding box center [152, 31] width 70 height 16
click at [185, 8] on span "Lista de Espera fiber_manual_record" at bounding box center [190, 7] width 30 height 3
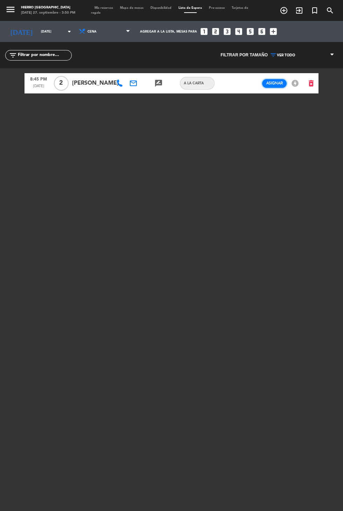
click at [272, 83] on span "Asignar" at bounding box center [274, 83] width 16 height 5
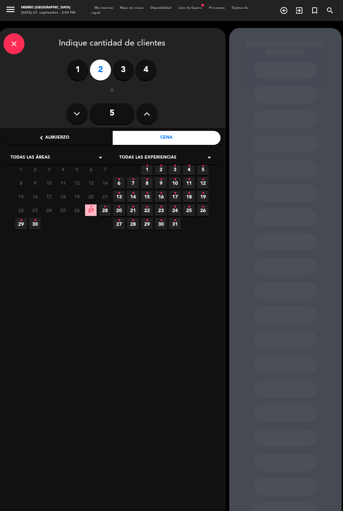
click at [90, 211] on icon "•" at bounding box center [91, 206] width 2 height 11
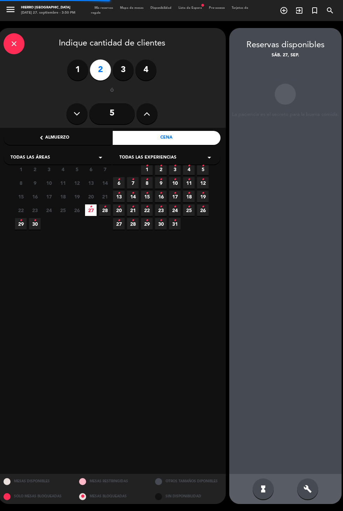
click at [315, 500] on div "build" at bounding box center [307, 489] width 21 height 21
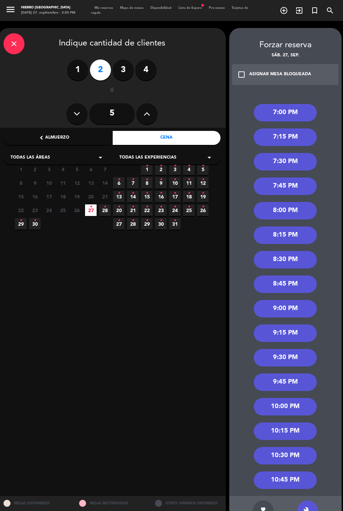
click at [270, 289] on div "8:45 PM" at bounding box center [285, 285] width 63 height 18
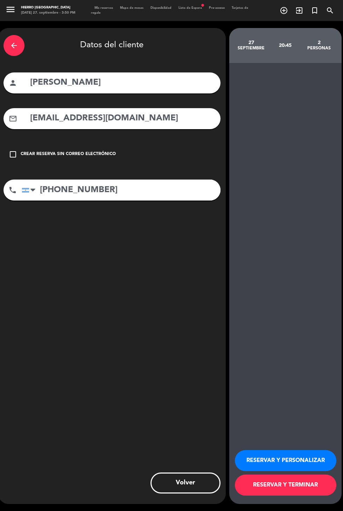
click at [270, 496] on button "RESERVAR Y TERMINAR" at bounding box center [286, 485] width 102 height 21
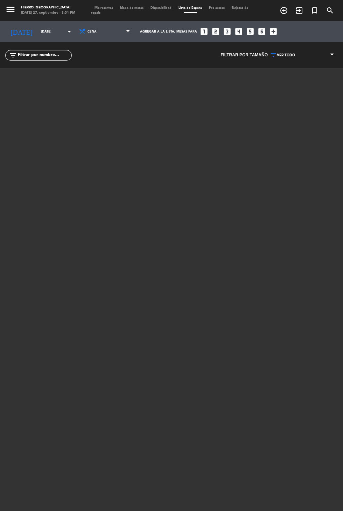
click at [96, 13] on span "Tarjetas de regalo" at bounding box center [169, 10] width 157 height 8
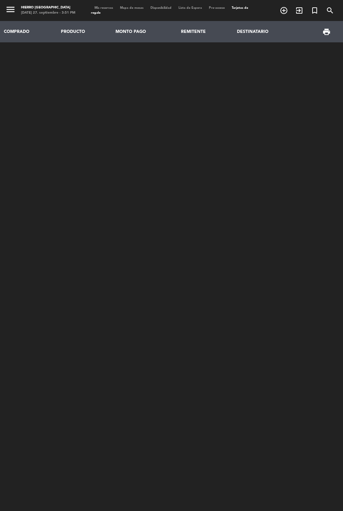
click at [112, 8] on span "Mis reservas" at bounding box center [104, 7] width 26 height 3
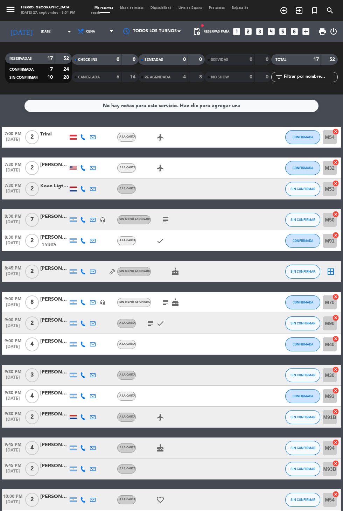
scroll to position [37, 0]
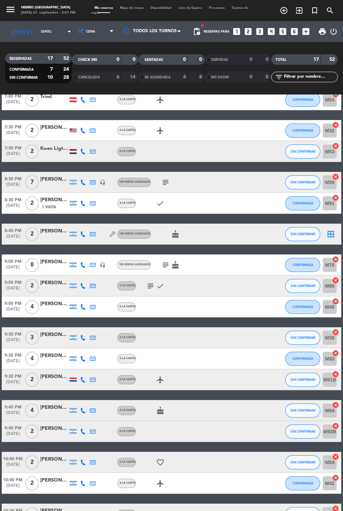
click at [171, 231] on icon "cake" at bounding box center [175, 234] width 8 height 8
click at [331, 236] on icon "border_all" at bounding box center [331, 234] width 8 height 8
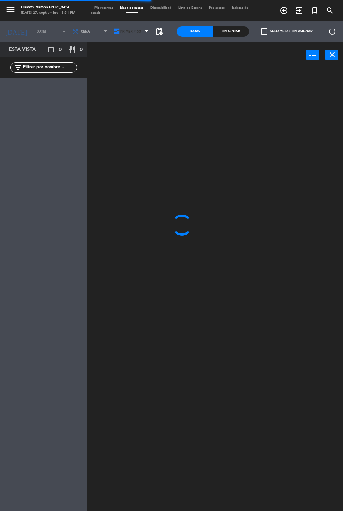
click at [125, 39] on span "Primer Piso" at bounding box center [131, 31] width 41 height 15
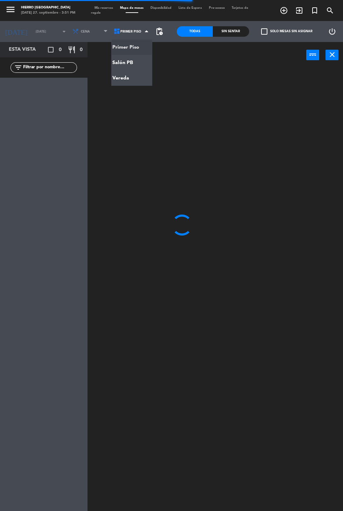
click at [116, 62] on ng-component "menu Hierro [PERSON_NAME] [DATE] 27. septiembre - 3:51 PM Mis reservas Mapa de …" at bounding box center [171, 279] width 343 height 559
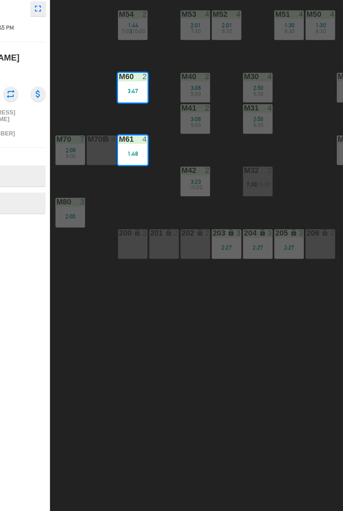
scroll to position [0, 1]
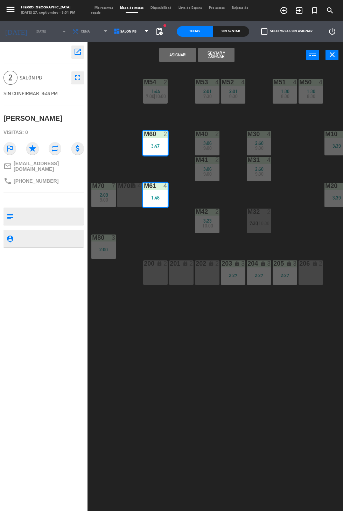
click at [205, 221] on span "3:23" at bounding box center [207, 221] width 8 height 6
click at [219, 226] on div "10:00" at bounding box center [207, 225] width 25 height 5
click at [131, 32] on span "Salón PB" at bounding box center [128, 32] width 16 height 4
click at [138, 42] on ng-component "menu Hierro [PERSON_NAME] [DATE] 27. septiembre - 3:51 PM Mis reservas Mapa de …" at bounding box center [171, 279] width 343 height 559
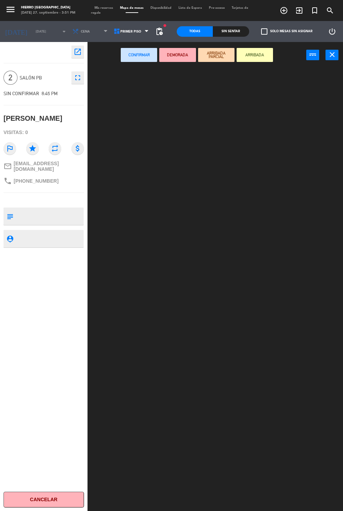
scroll to position [0, 0]
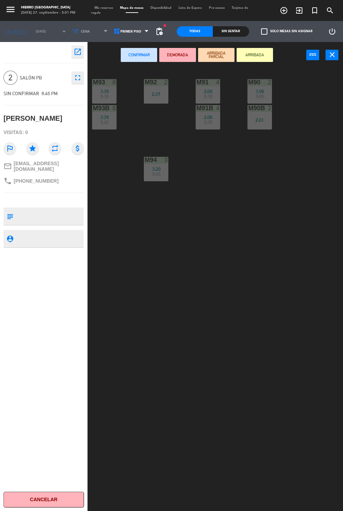
click at [267, 120] on div "2:01" at bounding box center [260, 120] width 25 height 5
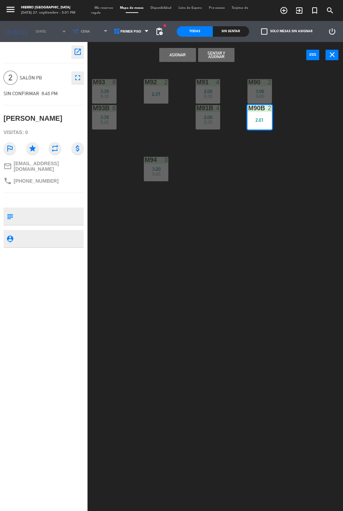
click at [176, 54] on button "Asignar" at bounding box center [177, 55] width 36 height 14
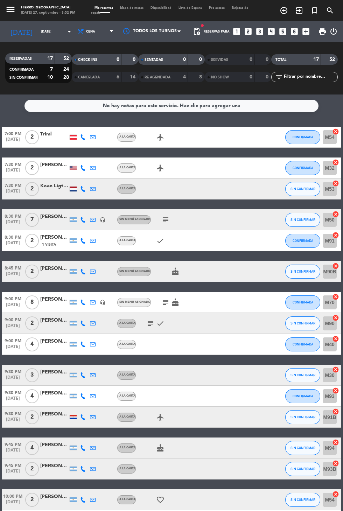
click at [165, 304] on icon "subject" at bounding box center [165, 302] width 8 height 8
